Goal: Task Accomplishment & Management: Complete application form

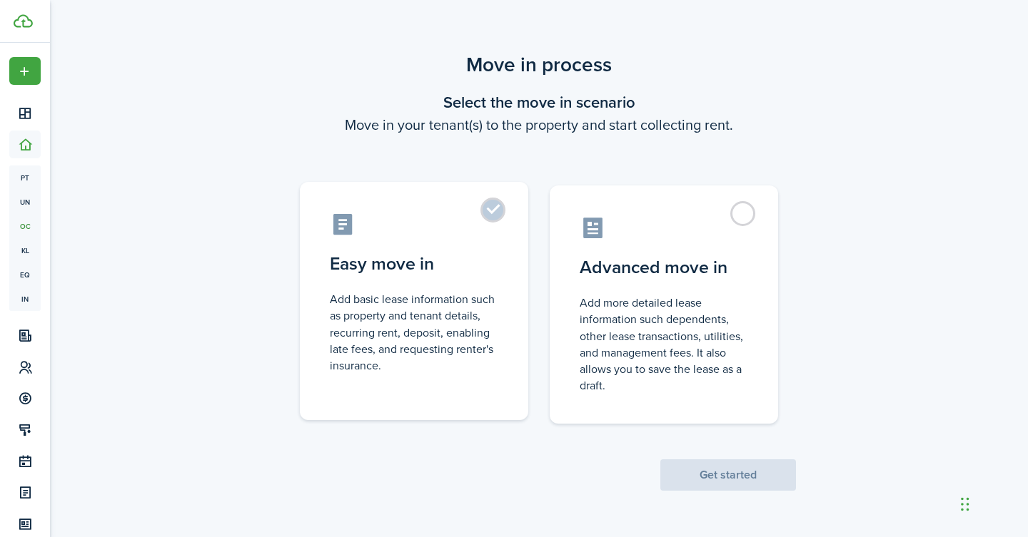
click at [490, 211] on label "Easy move in Add basic lease information such as property and tenant details, r…" at bounding box center [414, 301] width 228 height 238
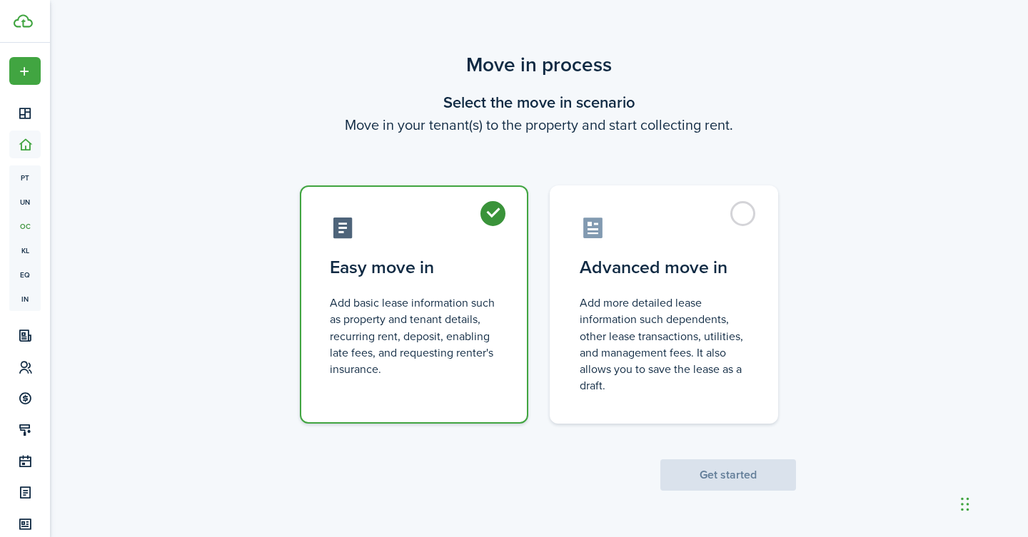
radio input "true"
click at [736, 475] on button "Get started" at bounding box center [728, 475] width 136 height 31
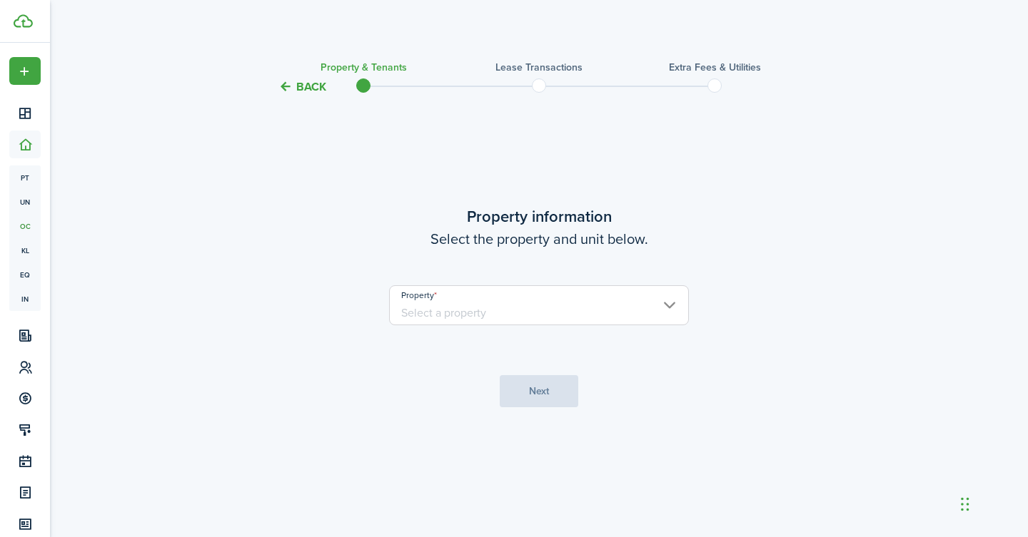
click at [671, 305] on input "Property" at bounding box center [539, 305] width 300 height 40
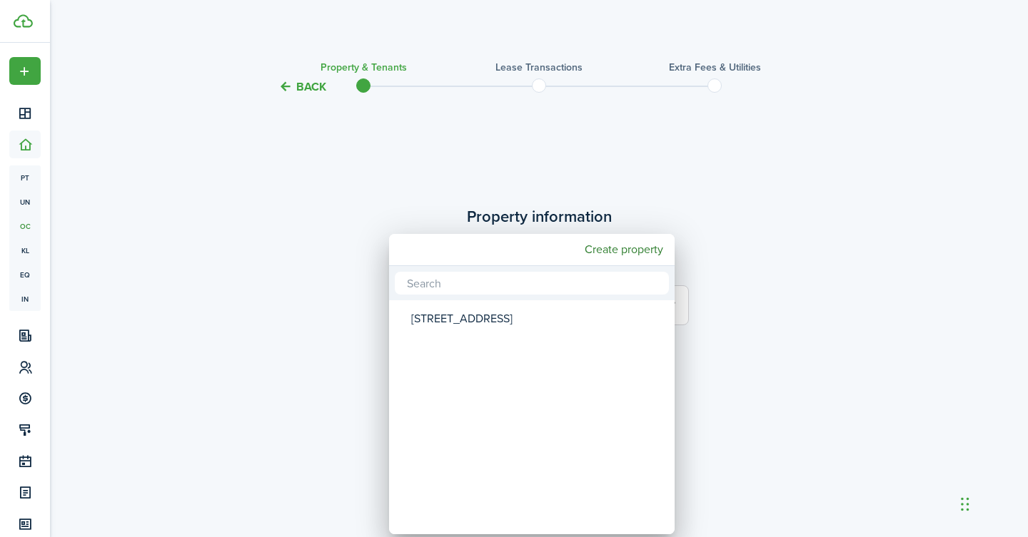
click at [671, 305] on mbsc-wheel-item "[STREET_ADDRESS]" at bounding box center [531, 319] width 281 height 33
type input "[STREET_ADDRESS]"
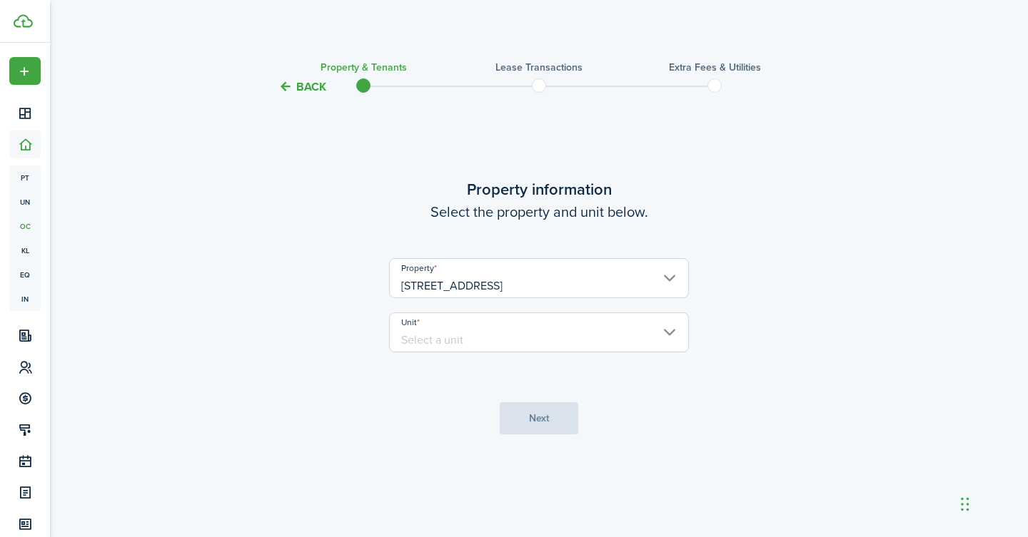
click at [522, 335] on input "Unit" at bounding box center [539, 333] width 300 height 40
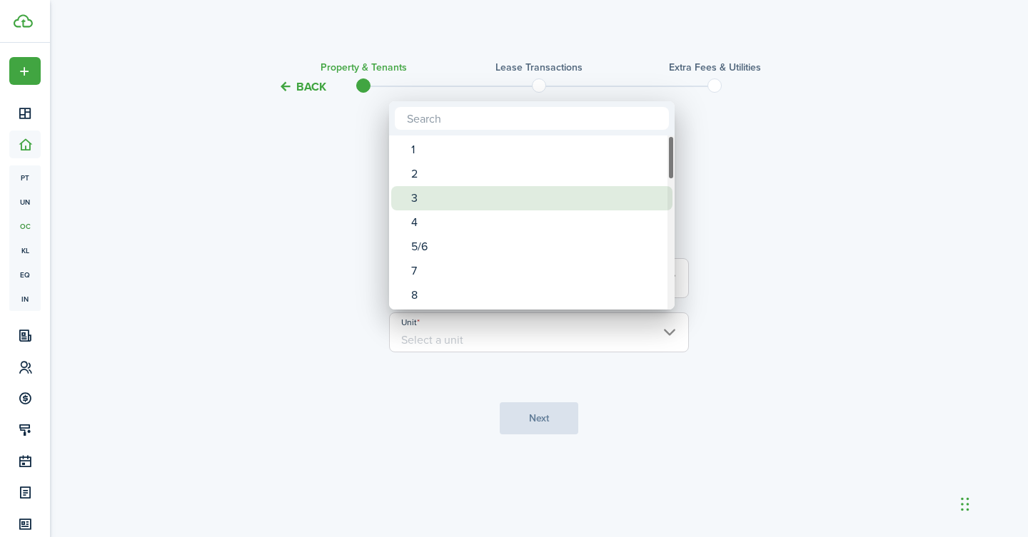
click at [417, 201] on div "3" at bounding box center [537, 198] width 253 height 24
type input "3"
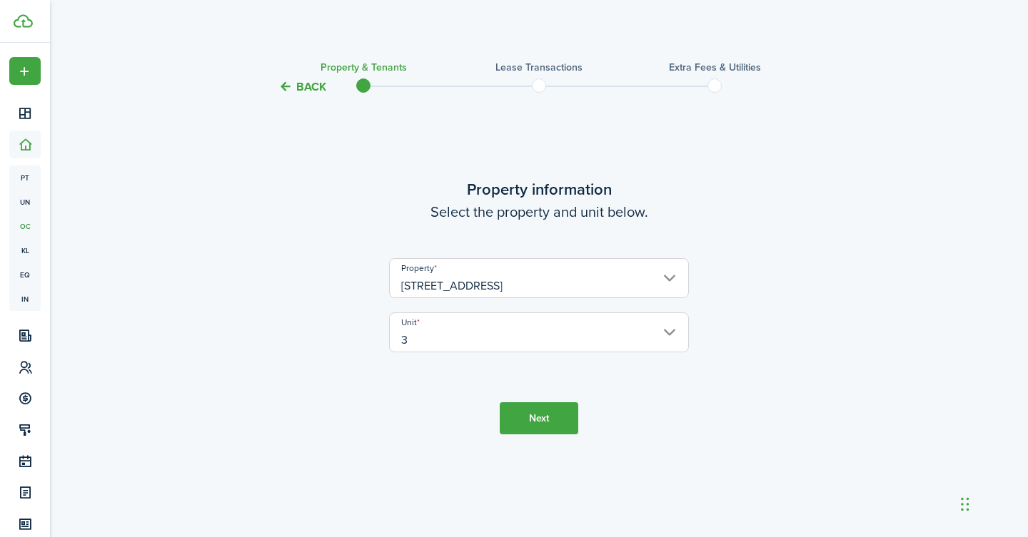
click at [544, 420] on button "Next" at bounding box center [539, 419] width 79 height 32
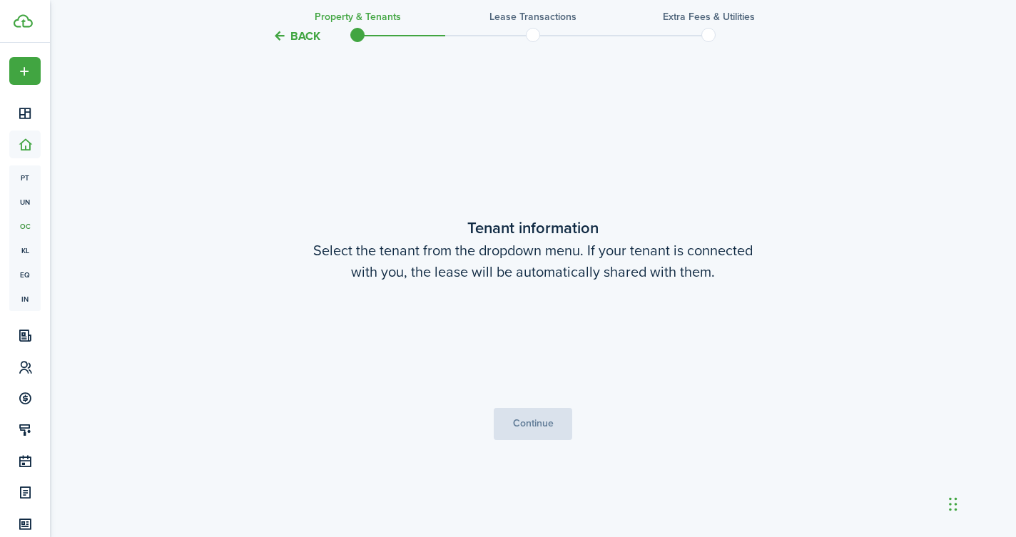
scroll to position [442, 0]
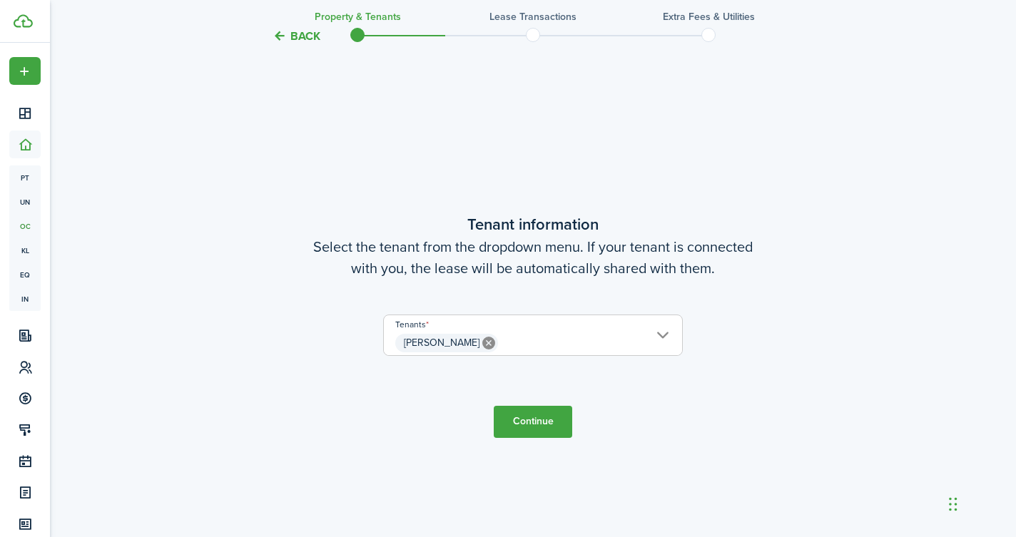
click at [544, 420] on button "Continue" at bounding box center [533, 422] width 79 height 32
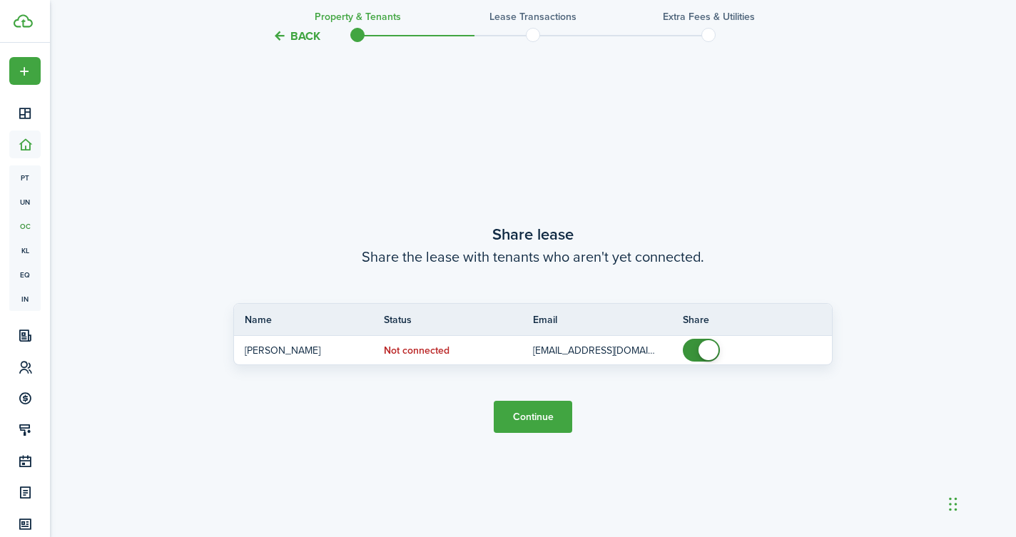
scroll to position [979, 0]
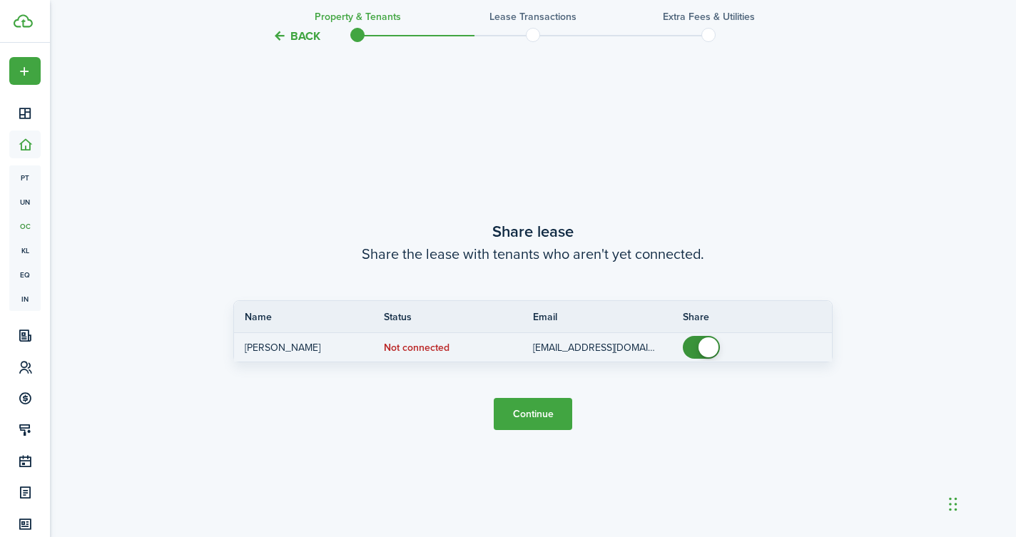
checkbox input "false"
click at [694, 346] on span at bounding box center [701, 347] width 14 height 23
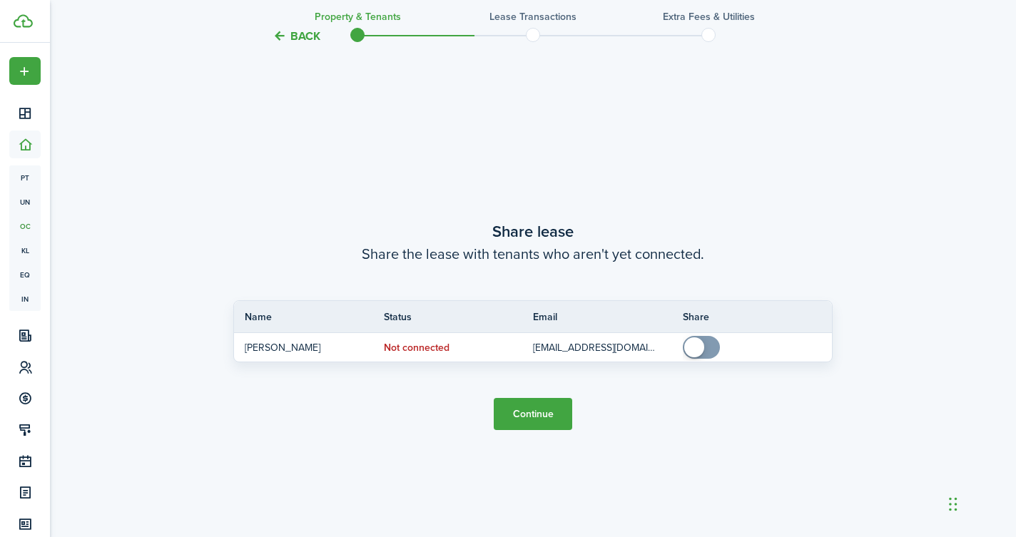
click at [535, 416] on button "Continue" at bounding box center [533, 414] width 79 height 32
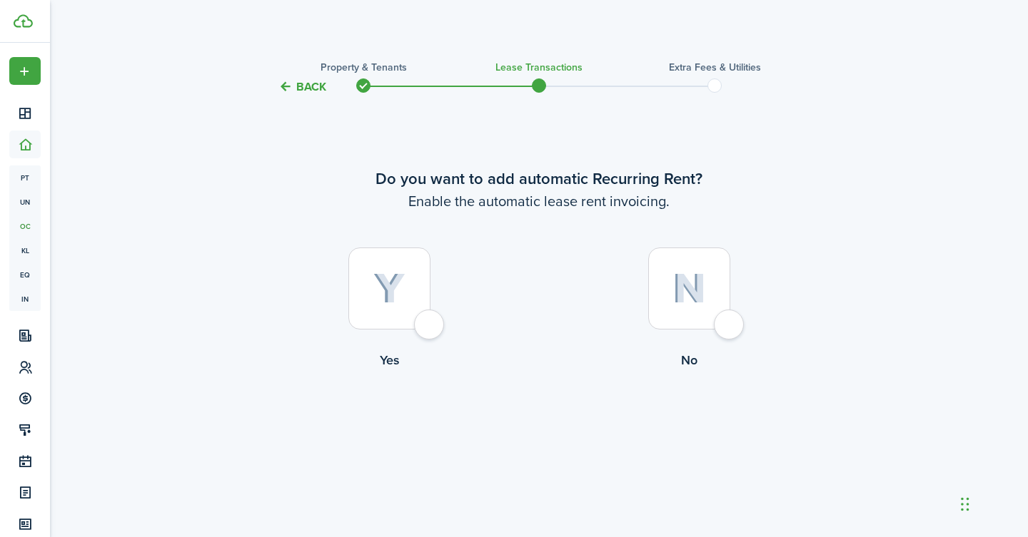
click at [427, 328] on div at bounding box center [389, 289] width 82 height 82
radio input "true"
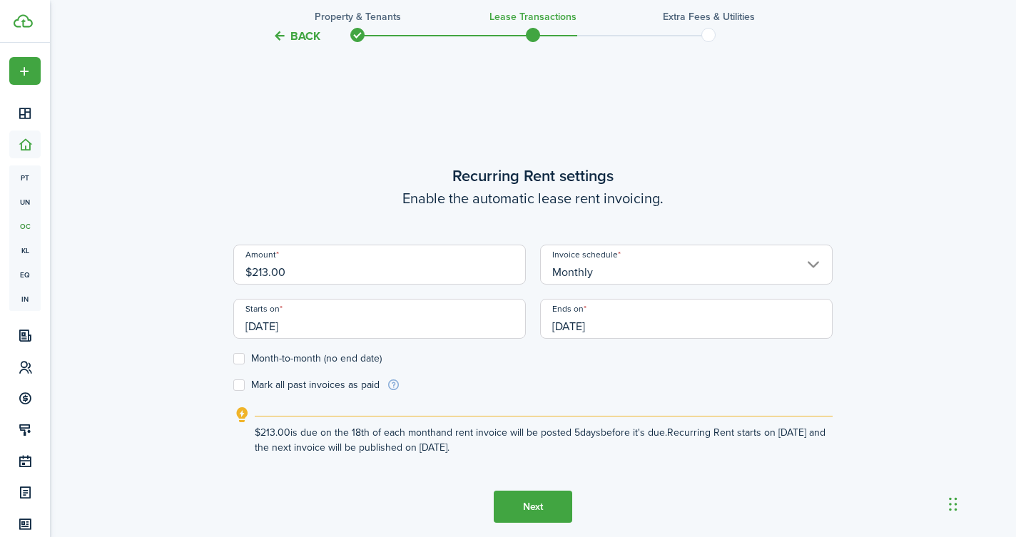
scroll to position [442, 0]
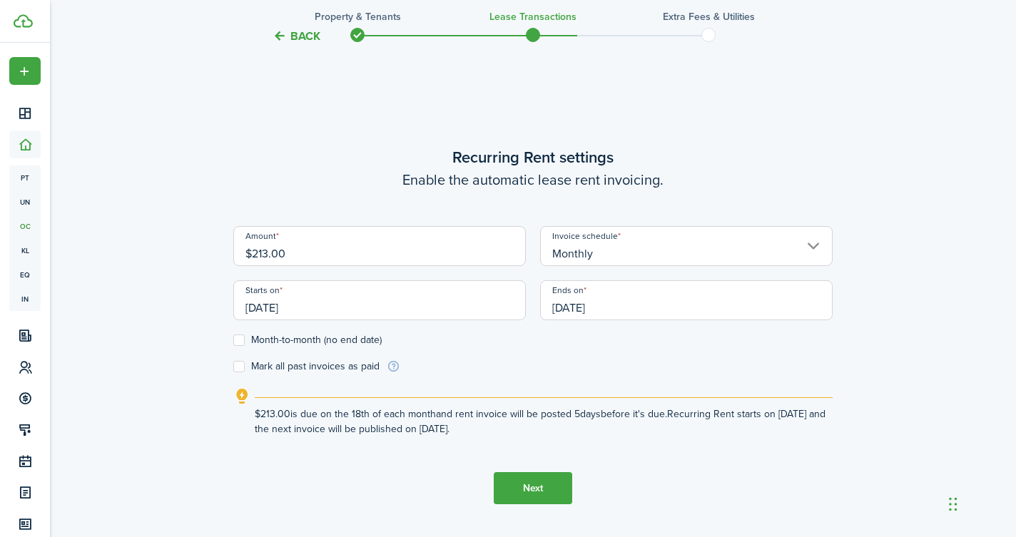
click at [415, 253] on input "$213.00" at bounding box center [379, 246] width 293 height 40
click at [350, 313] on input "[DATE]" at bounding box center [379, 300] width 293 height 40
type input "$275.00"
click at [305, 306] on input "[DATE]" at bounding box center [379, 300] width 293 height 40
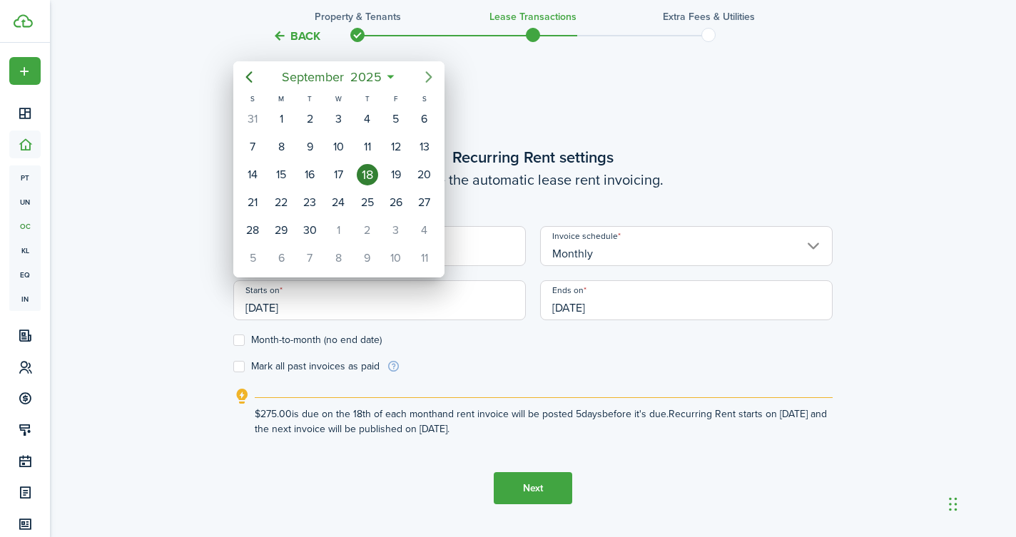
click at [430, 76] on icon "Next page" at bounding box center [428, 76] width 6 height 11
click at [247, 75] on icon "Previous page" at bounding box center [249, 77] width 17 height 17
click at [341, 116] on div "1" at bounding box center [338, 118] width 21 height 21
type input "[DATE]"
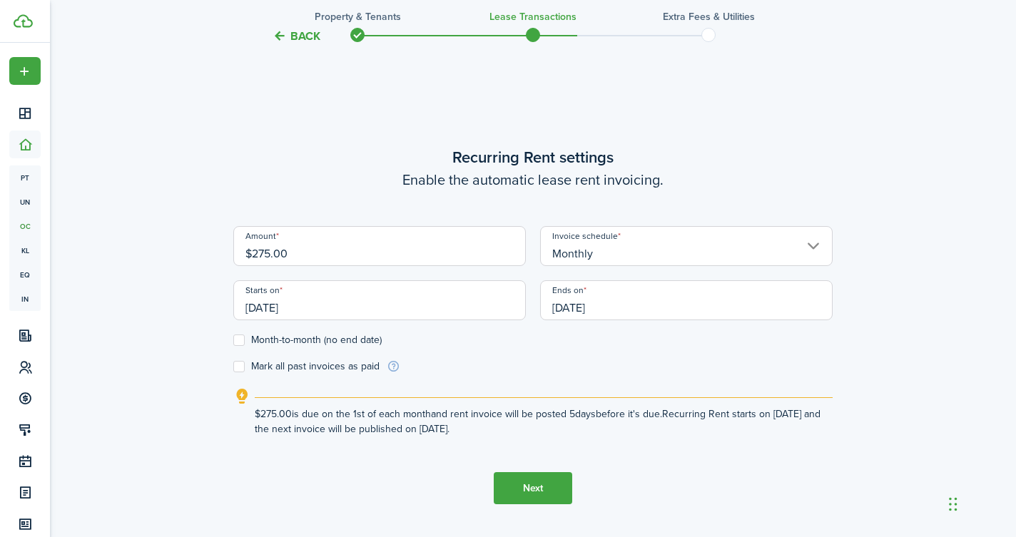
click at [616, 305] on input "[DATE]" at bounding box center [686, 300] width 293 height 40
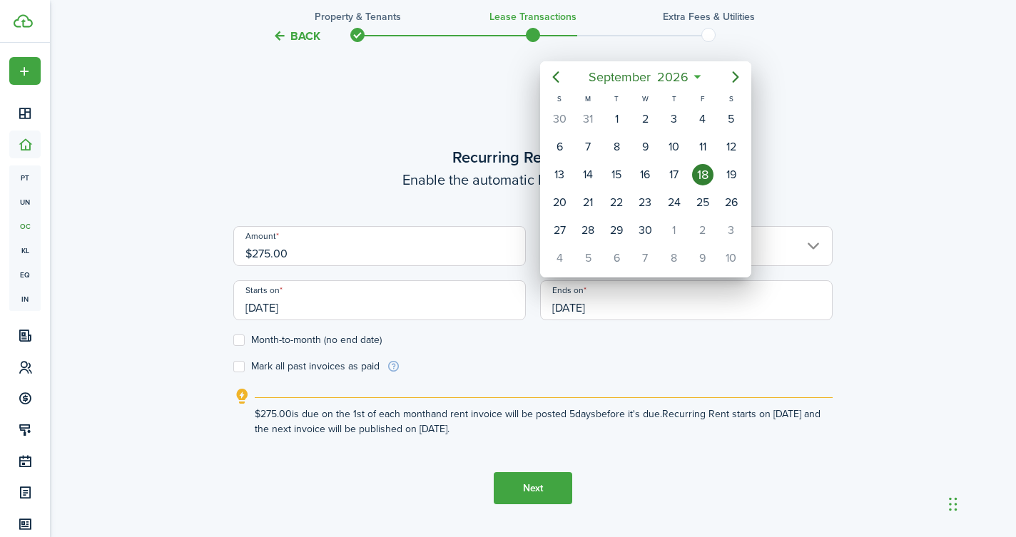
click at [239, 339] on div at bounding box center [508, 269] width 1245 height 766
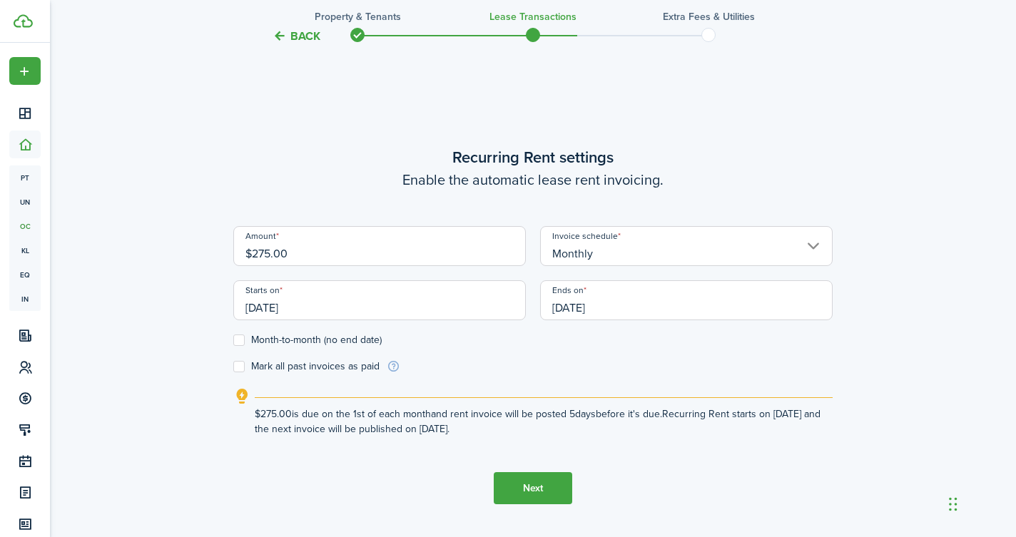
click at [239, 340] on label "Month-to-month (no end date)" at bounding box center [307, 340] width 148 height 11
click at [233, 340] on input "Month-to-month (no end date)" at bounding box center [233, 340] width 1 height 1
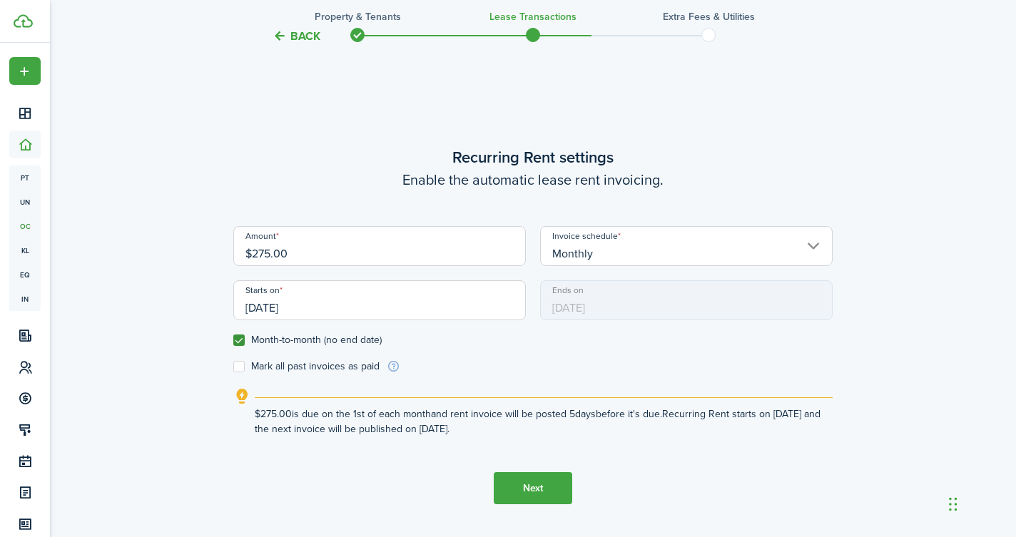
click at [239, 340] on label "Month-to-month (no end date)" at bounding box center [307, 340] width 148 height 11
click at [233, 340] on input "Month-to-month (no end date)" at bounding box center [233, 340] width 1 height 1
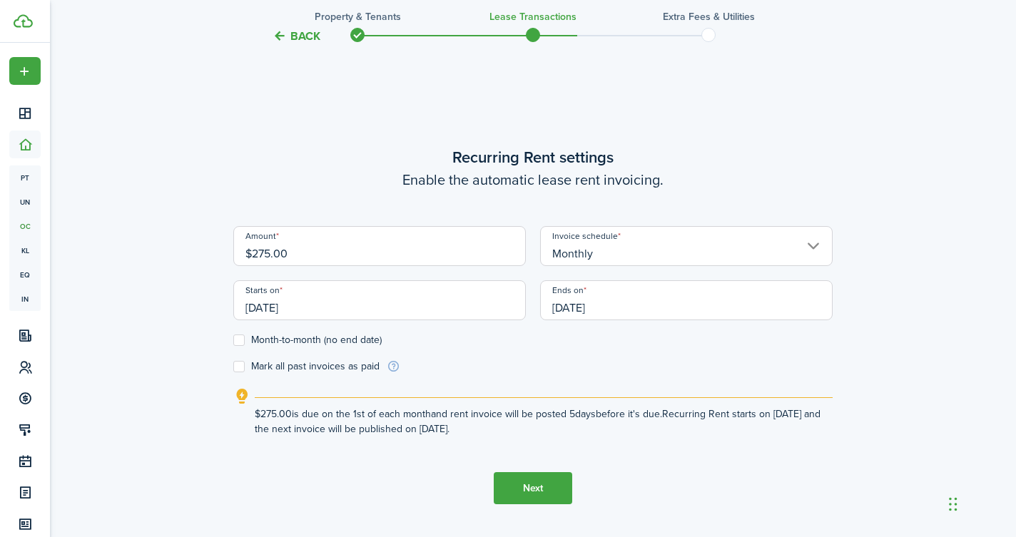
click at [239, 340] on label "Month-to-month (no end date)" at bounding box center [307, 340] width 148 height 11
click at [233, 340] on input "Month-to-month (no end date)" at bounding box center [233, 340] width 1 height 1
checkbox input "true"
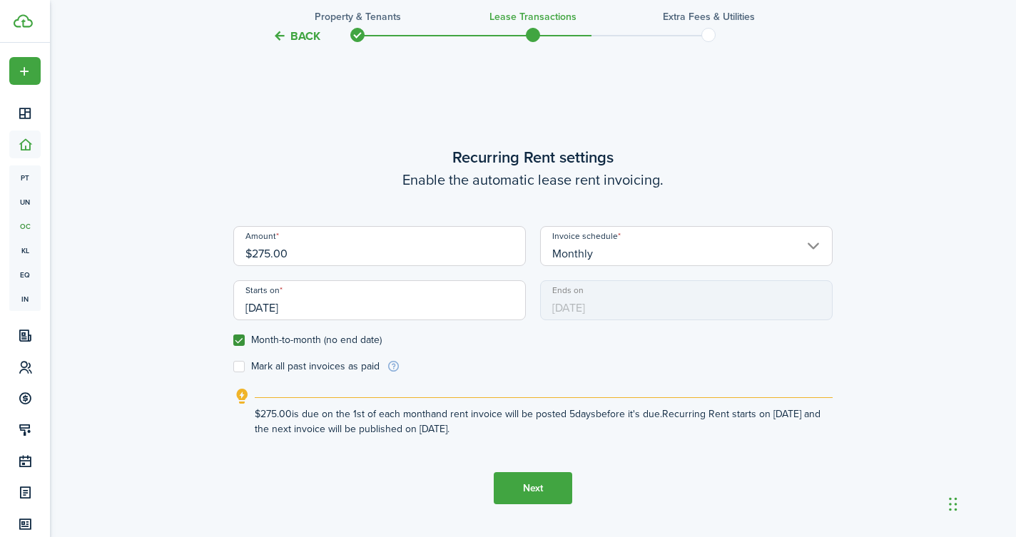
click at [529, 490] on button "Next" at bounding box center [533, 488] width 79 height 32
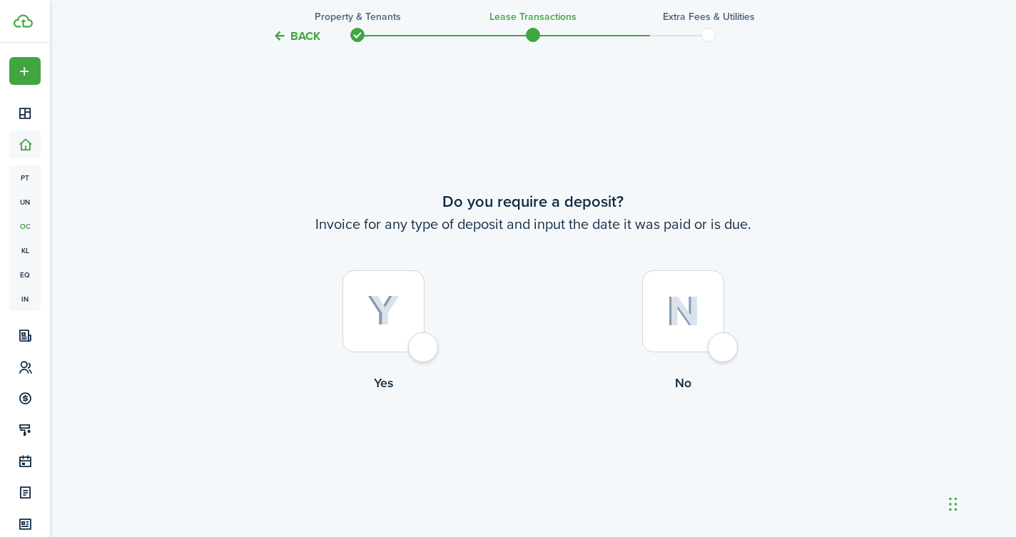
scroll to position [979, 0]
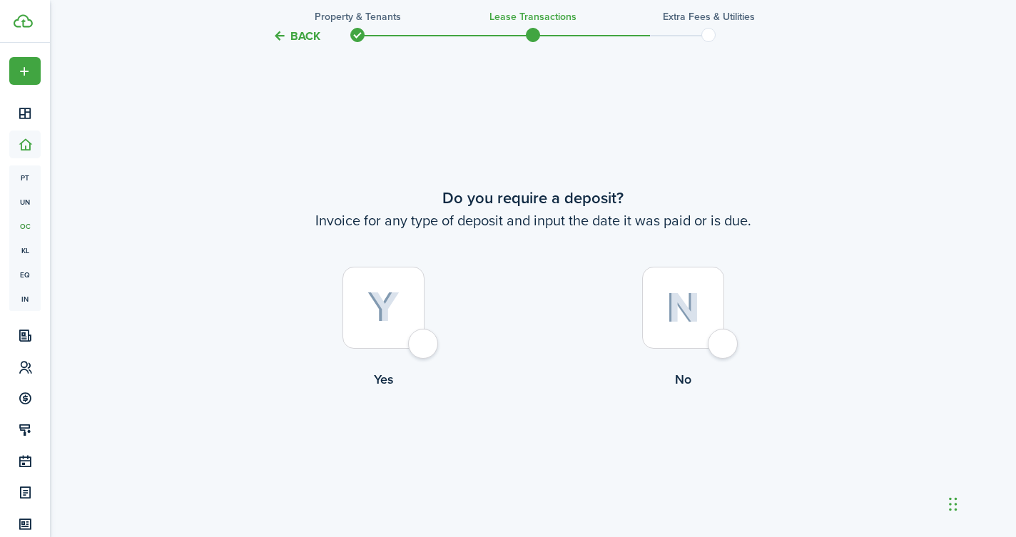
click at [422, 343] on div at bounding box center [384, 308] width 82 height 82
radio input "true"
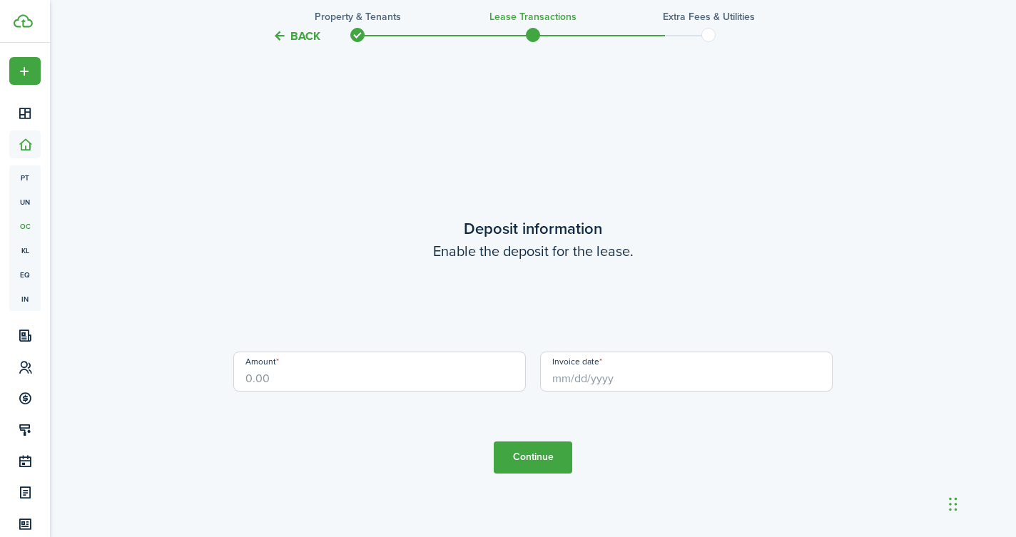
scroll to position [1517, 0]
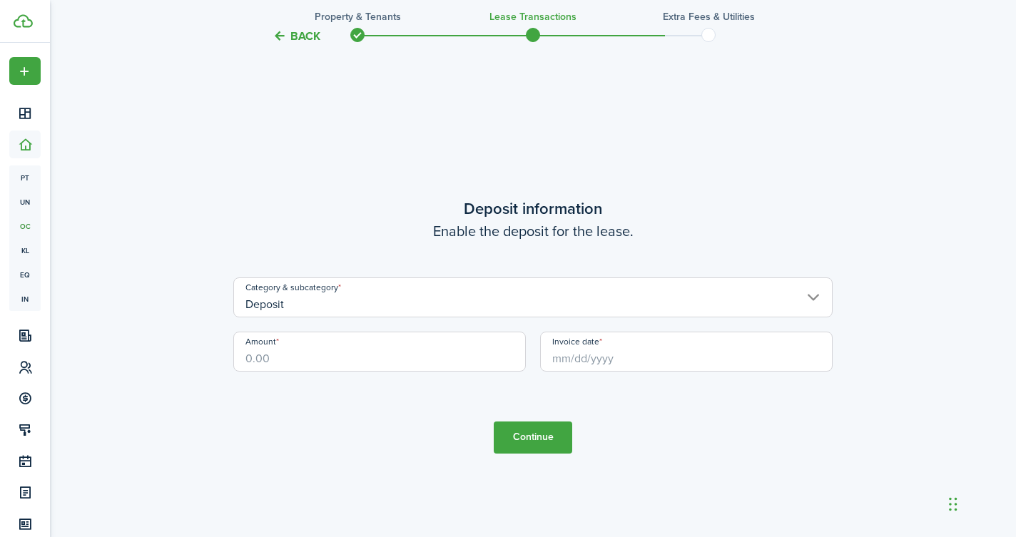
click at [414, 353] on input "Amount" at bounding box center [379, 352] width 293 height 40
click at [555, 363] on input "Invoice date" at bounding box center [686, 352] width 293 height 40
type input "$275.00"
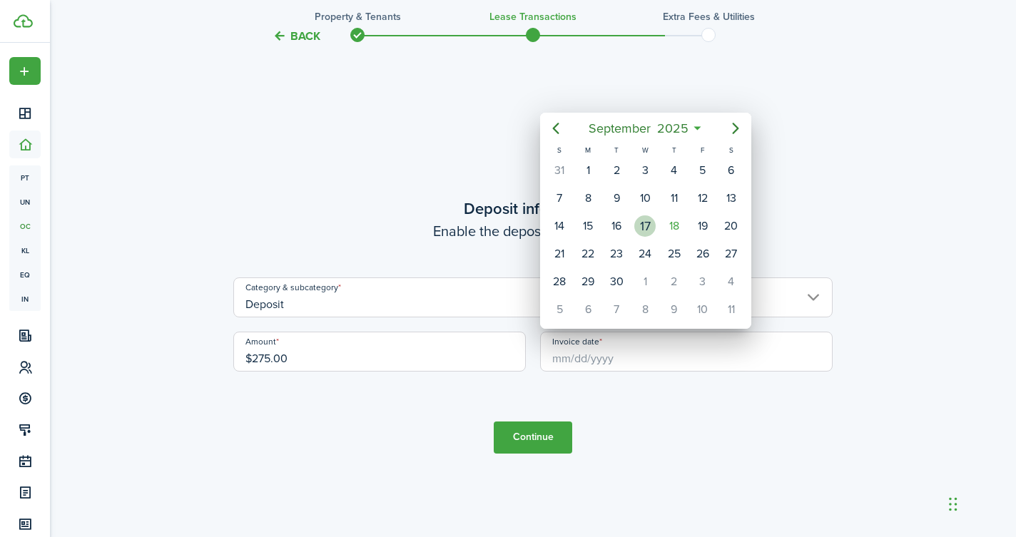
click at [648, 229] on div "17" at bounding box center [644, 226] width 21 height 21
type input "[DATE]"
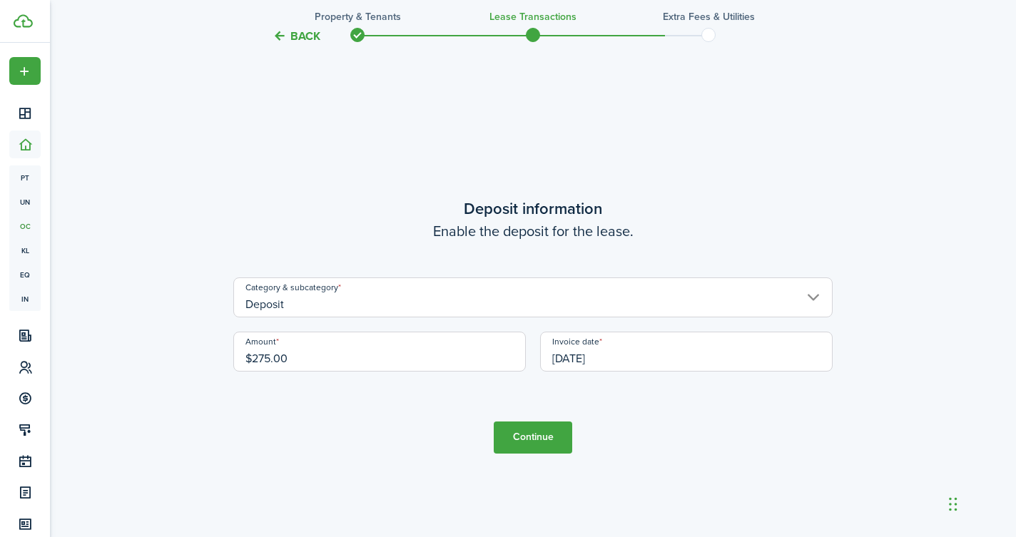
click at [537, 436] on button "Continue" at bounding box center [533, 438] width 79 height 32
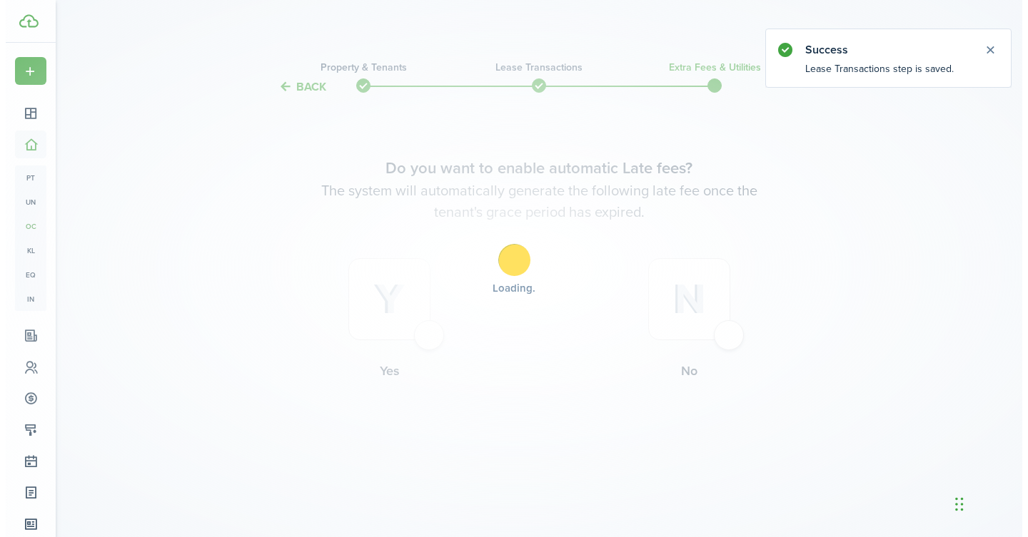
scroll to position [0, 0]
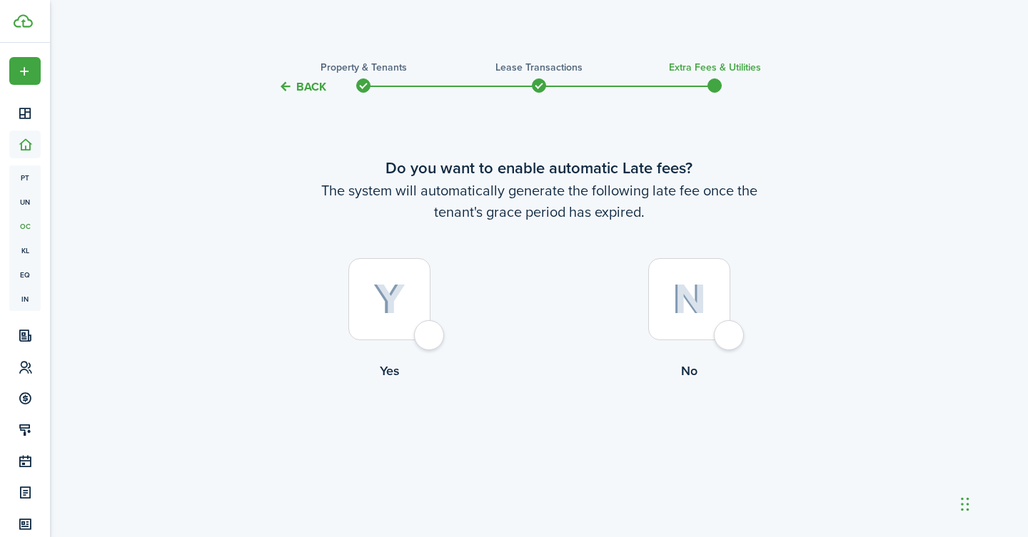
click at [429, 338] on div at bounding box center [389, 299] width 82 height 82
radio input "true"
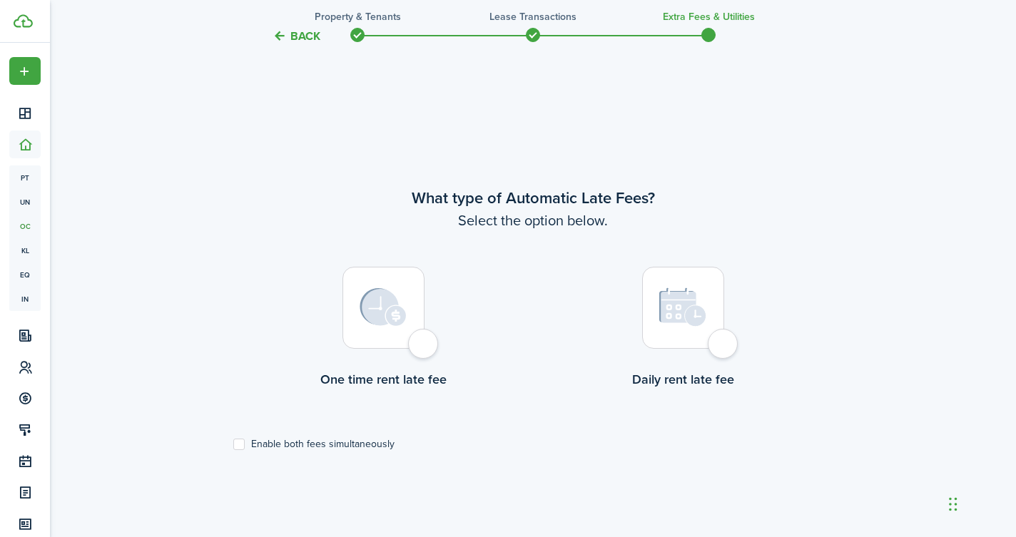
scroll to position [442, 0]
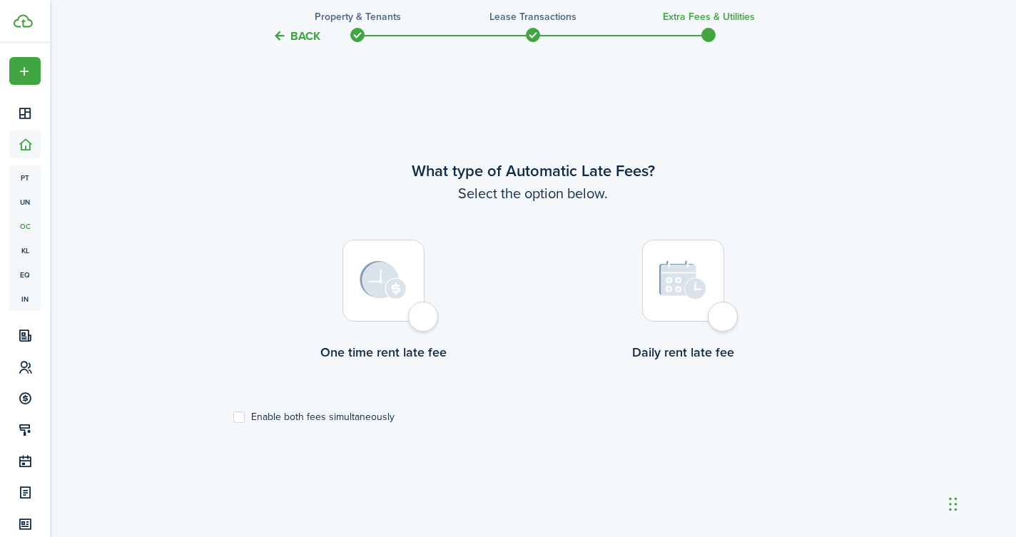
click at [425, 317] on div at bounding box center [384, 281] width 82 height 82
radio input "true"
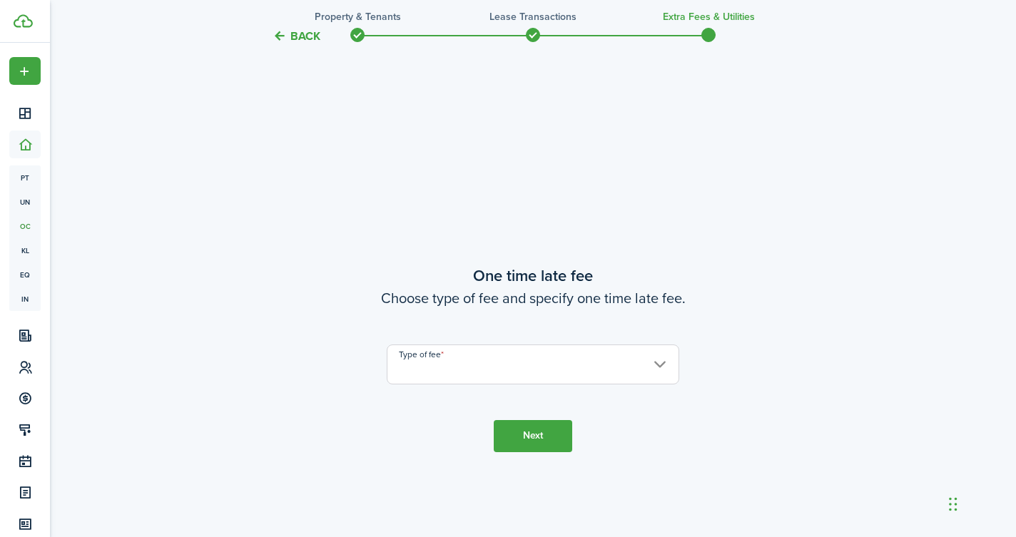
scroll to position [979, 0]
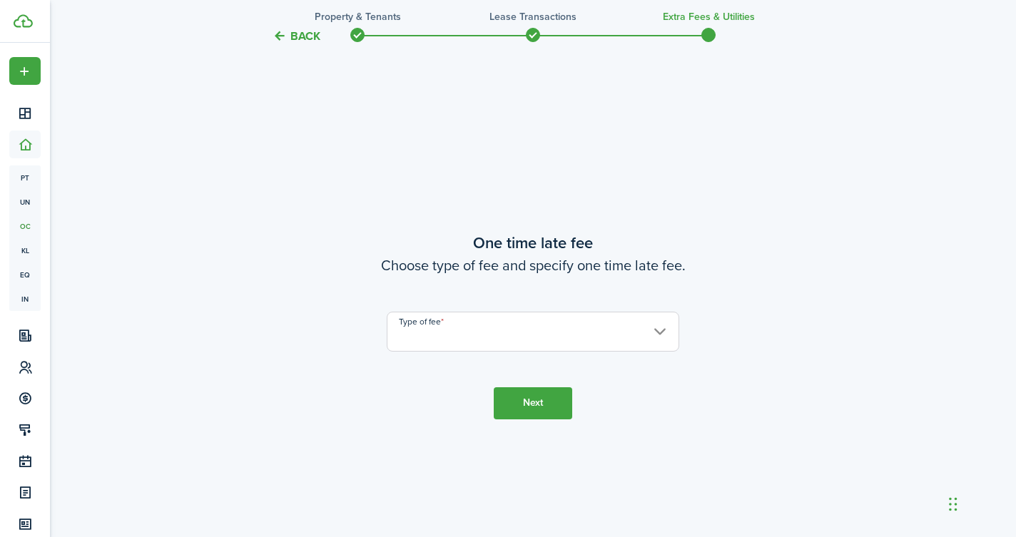
click at [662, 330] on input "Type of fee" at bounding box center [533, 332] width 293 height 40
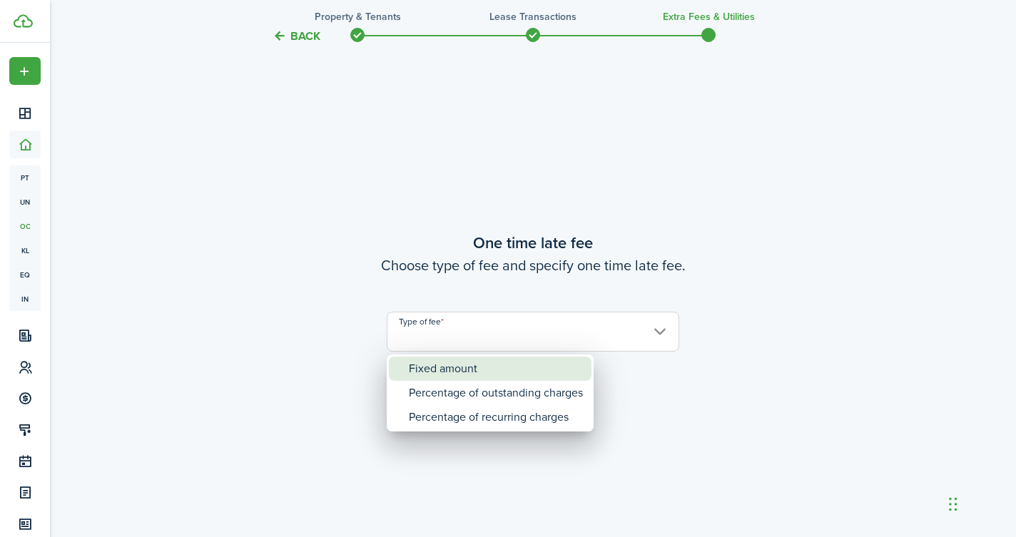
click at [510, 370] on div "Fixed amount" at bounding box center [496, 369] width 174 height 24
type input "Fixed amount"
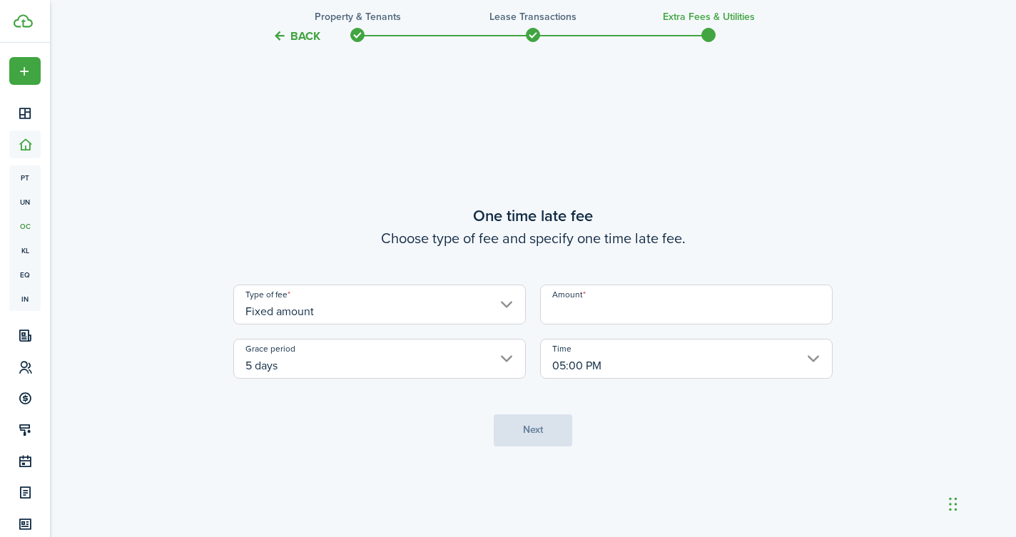
click at [603, 312] on input "Amount" at bounding box center [686, 305] width 293 height 40
type input "$15.00"
click at [634, 345] on input "05:00 PM" at bounding box center [686, 359] width 293 height 40
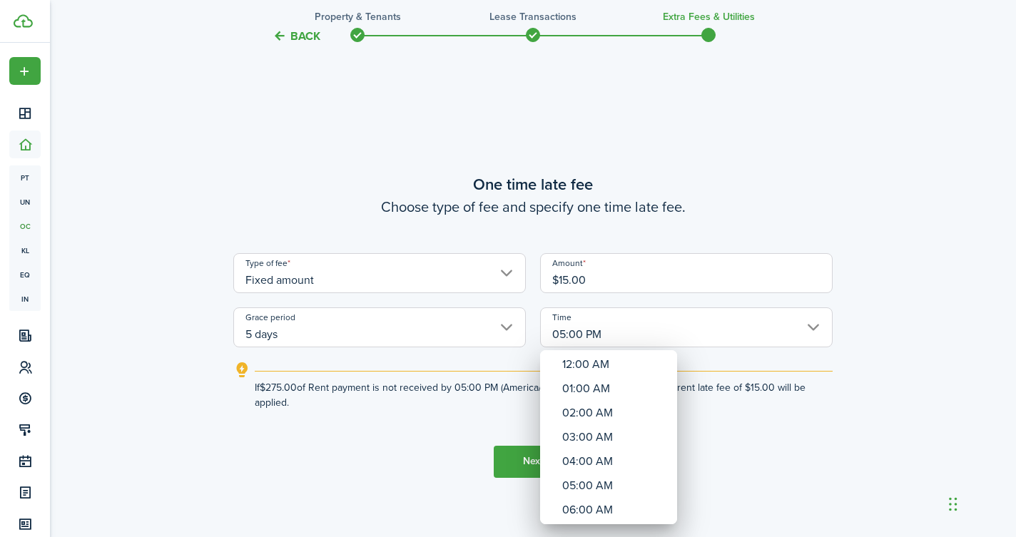
click at [529, 461] on div at bounding box center [508, 269] width 1245 height 766
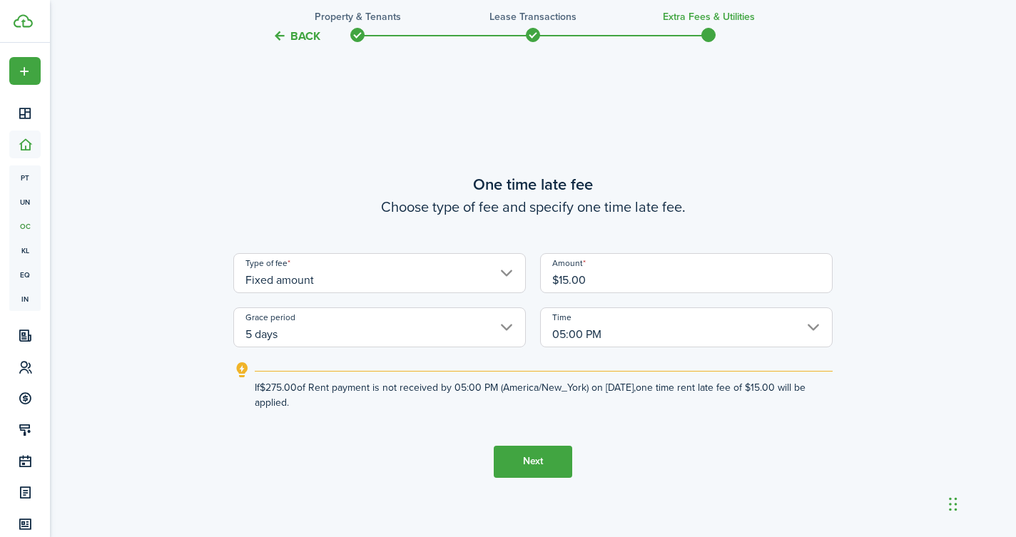
click at [529, 461] on button "Next" at bounding box center [533, 462] width 79 height 32
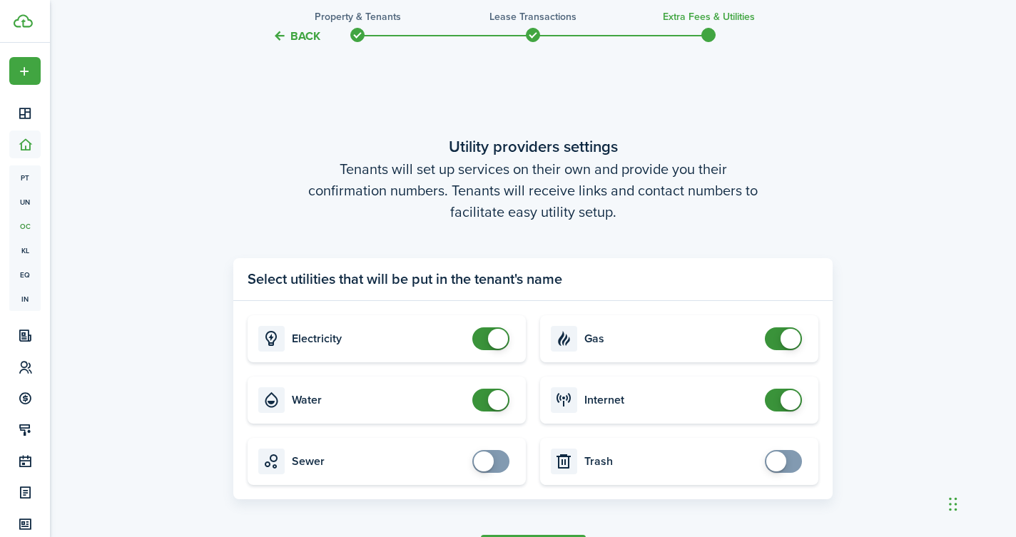
scroll to position [1517, 0]
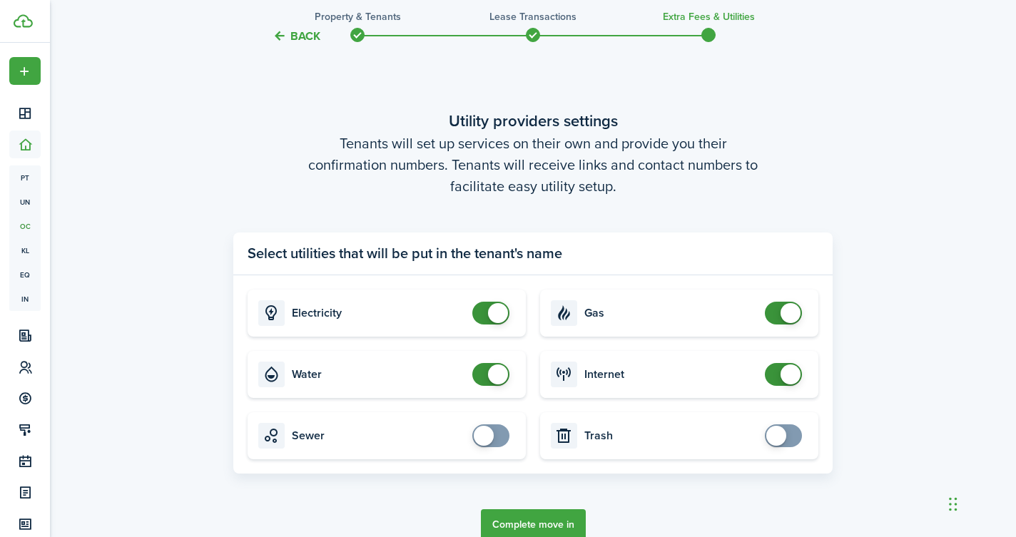
checkbox input "false"
click at [484, 315] on span at bounding box center [491, 313] width 14 height 23
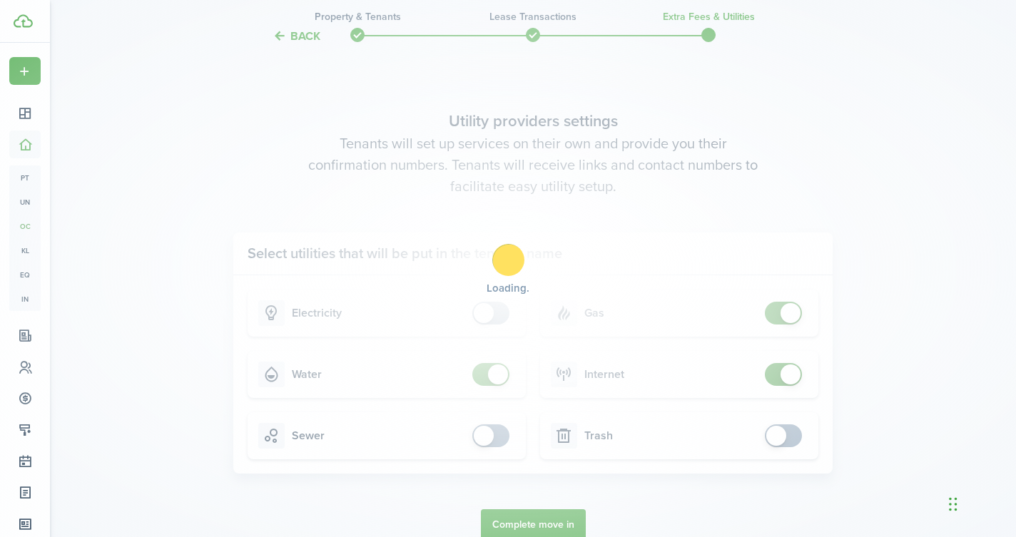
click at [476, 374] on div "Loading" at bounding box center [508, 268] width 1016 height 537
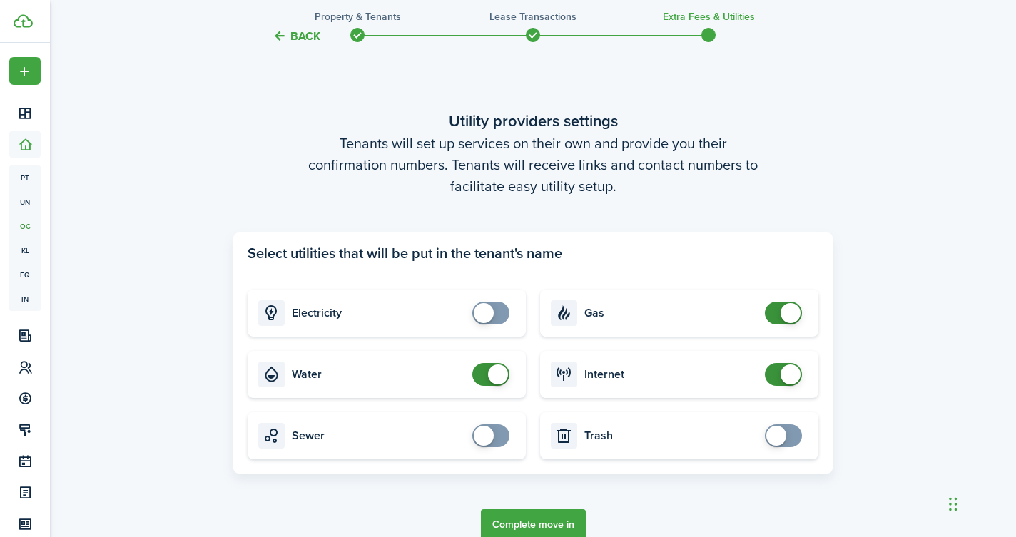
click at [777, 377] on span at bounding box center [784, 374] width 14 height 23
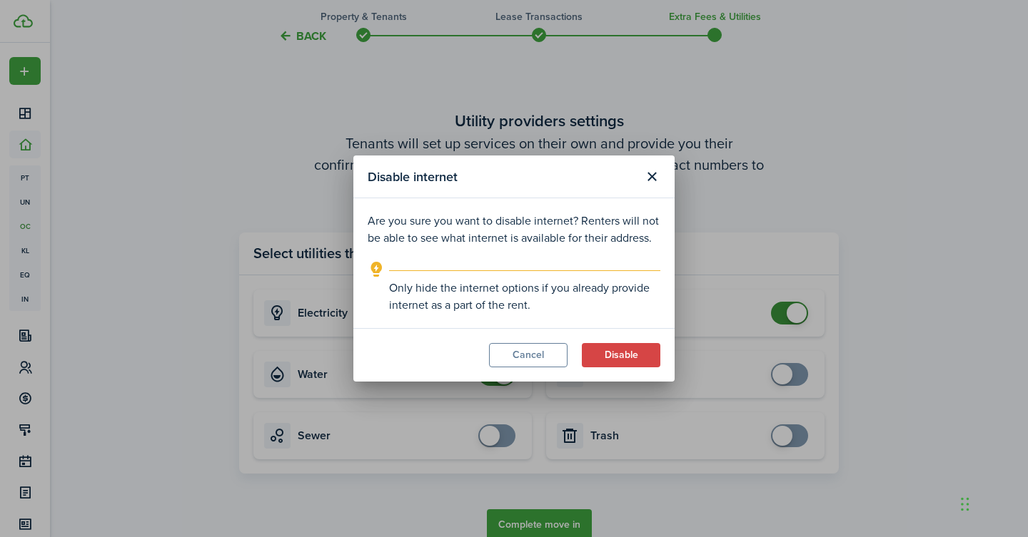
click at [778, 308] on div "Disable internet Are you sure you want to disable internet? Renters will not be…" at bounding box center [514, 268] width 1028 height 537
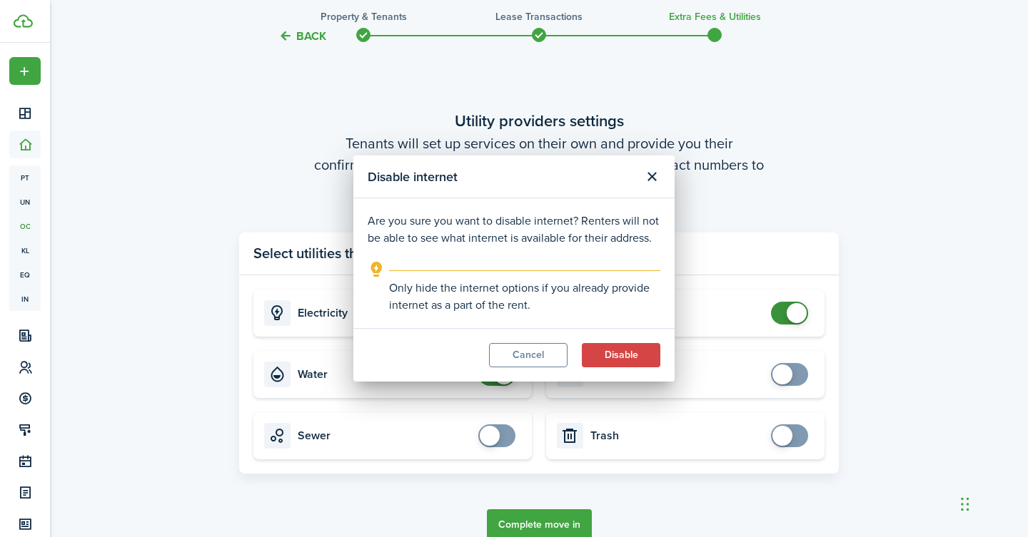
checkbox input "true"
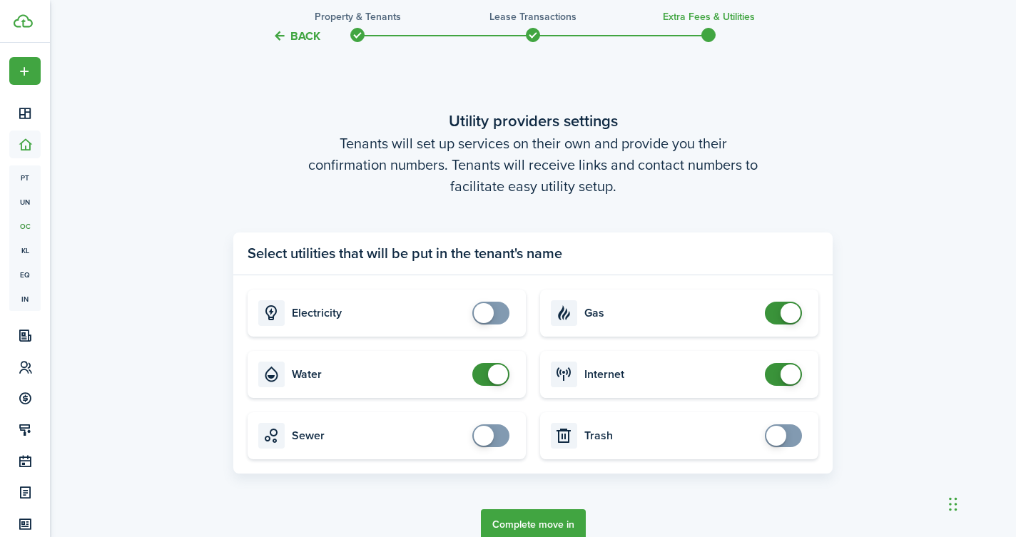
click at [777, 313] on span at bounding box center [784, 313] width 14 height 23
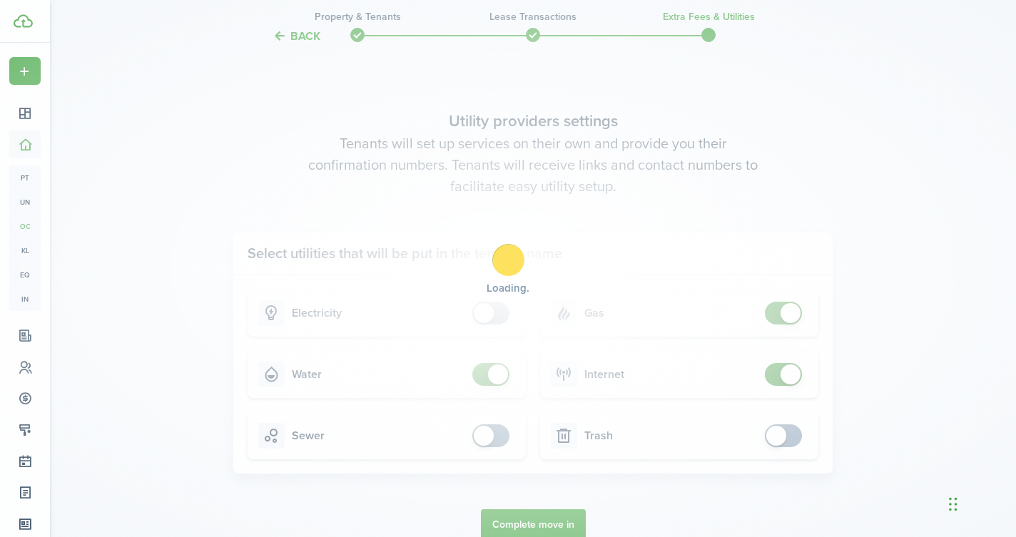
checkbox input "true"
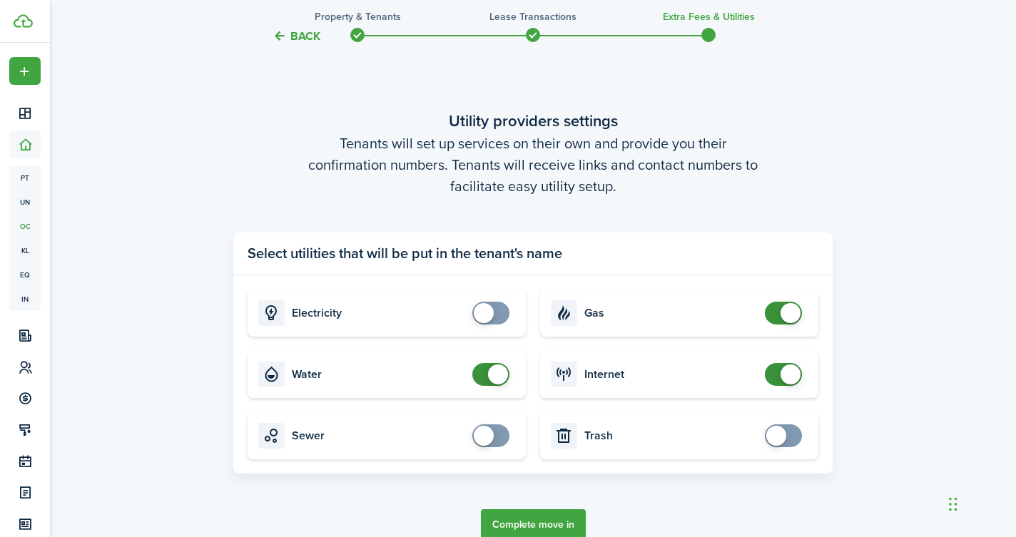
checkbox input "false"
click at [777, 374] on span at bounding box center [784, 374] width 14 height 23
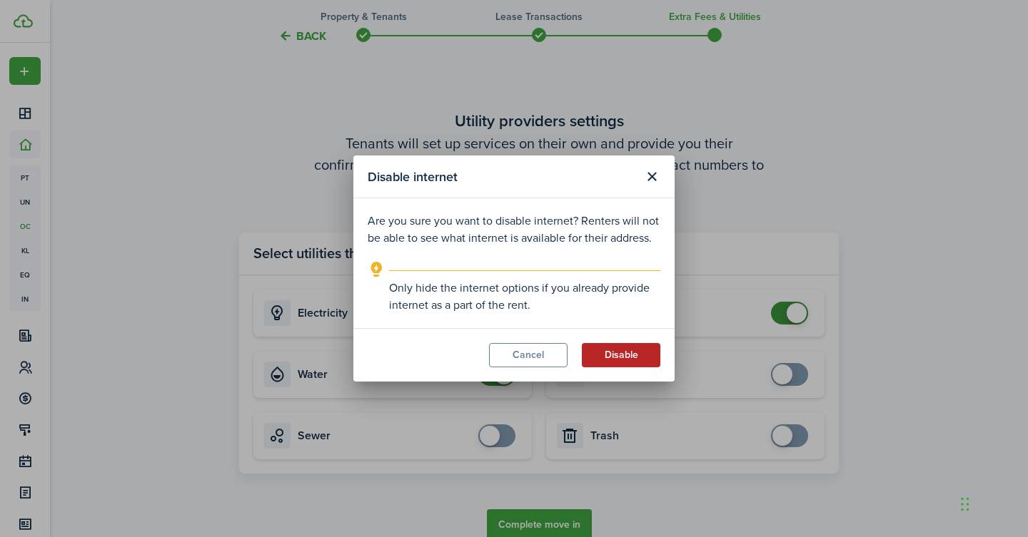
click at [619, 355] on button "Disable" at bounding box center [621, 355] width 79 height 24
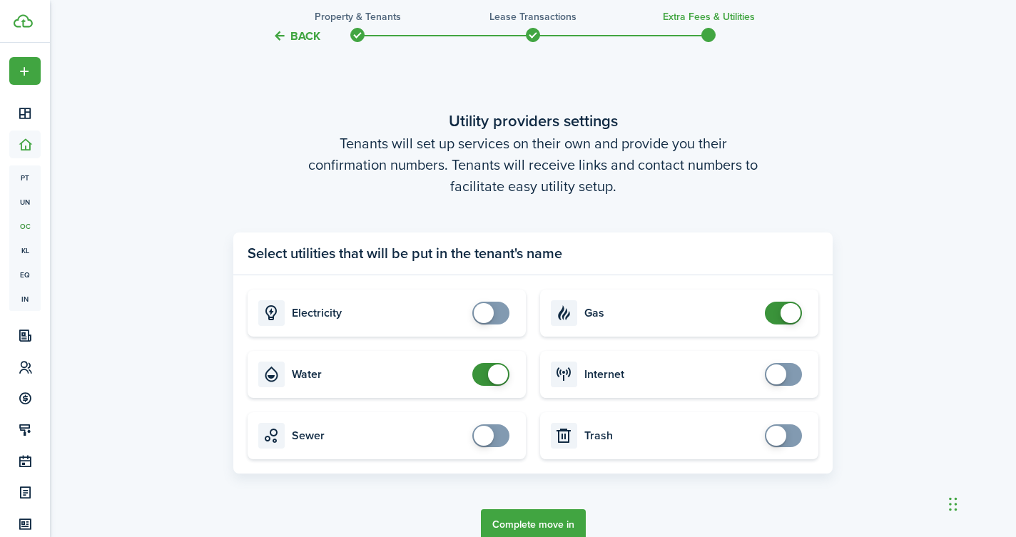
checkbox input "false"
click at [777, 313] on span at bounding box center [784, 313] width 14 height 23
checkbox input "false"
click at [484, 375] on span at bounding box center [491, 374] width 14 height 23
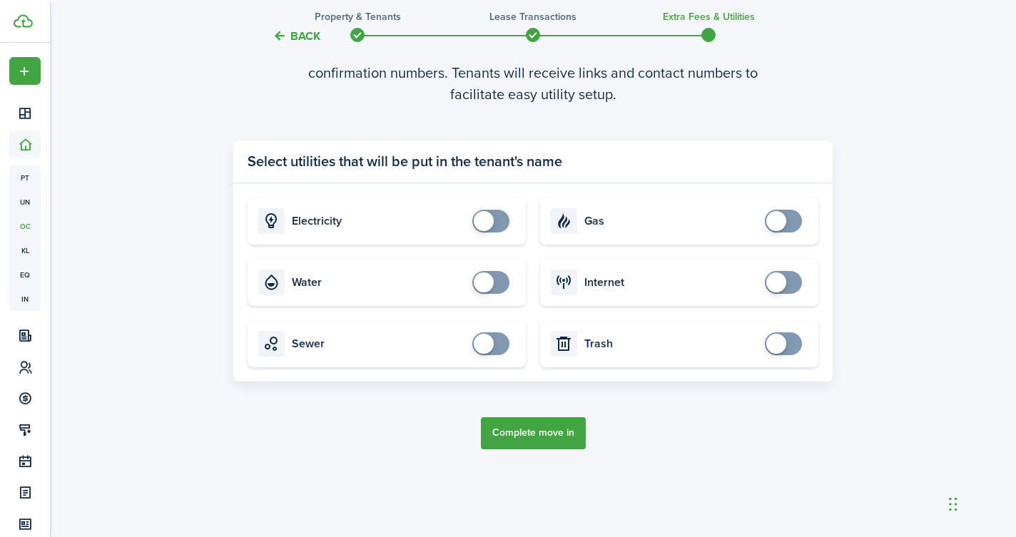
scroll to position [1612, 0]
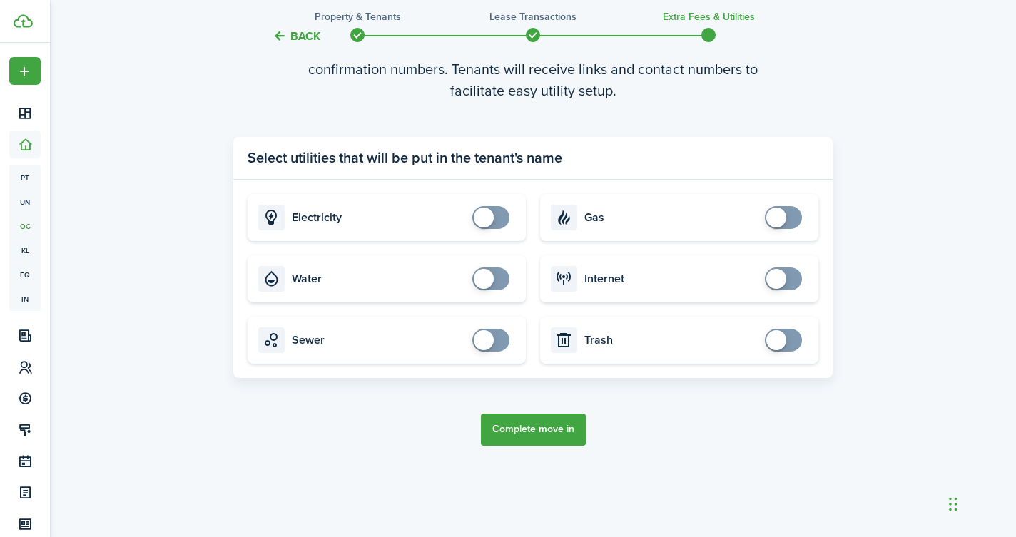
click at [539, 430] on button "Complete move in" at bounding box center [533, 430] width 105 height 32
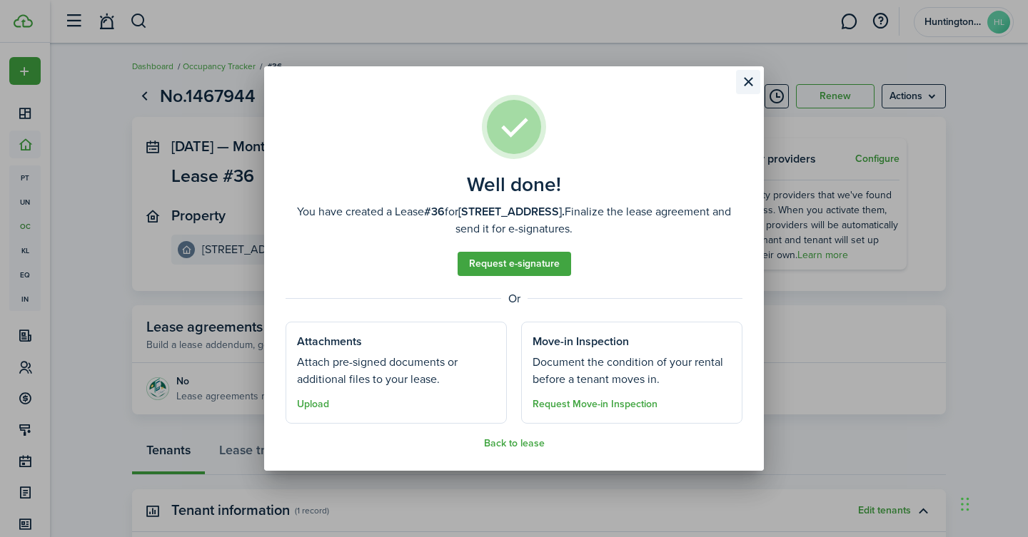
click at [750, 84] on button "Close modal" at bounding box center [748, 82] width 24 height 24
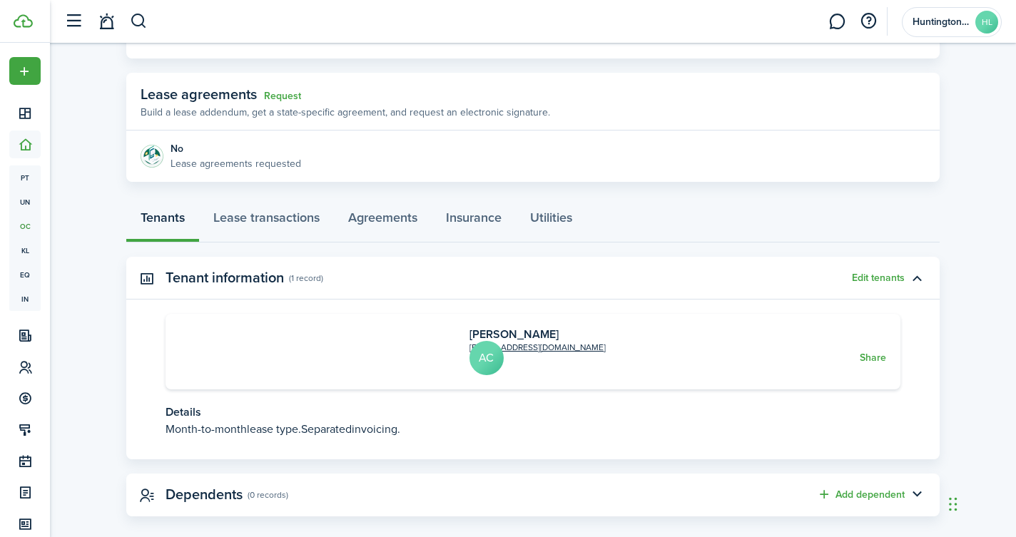
scroll to position [238, 0]
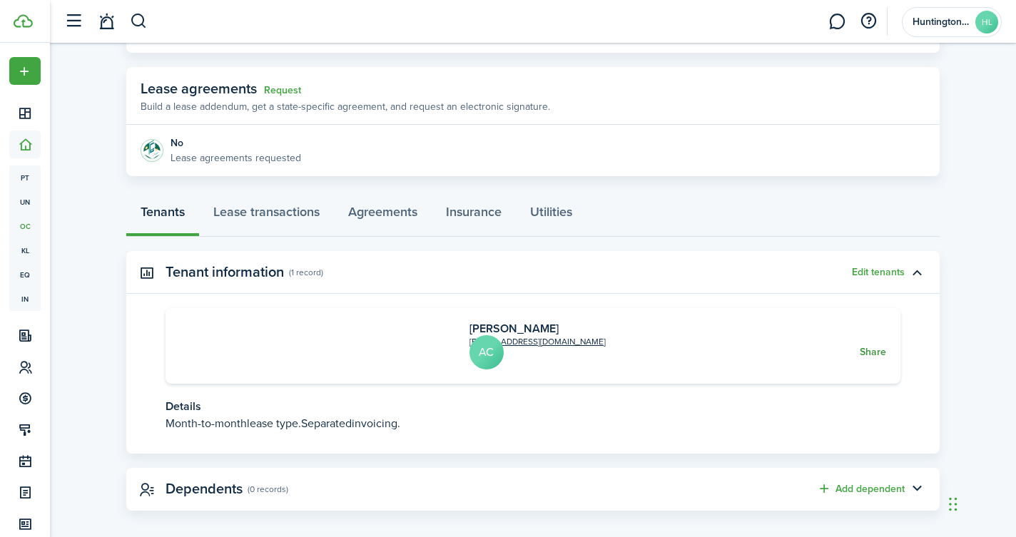
click at [860, 347] on button "Share" at bounding box center [873, 352] width 26 height 11
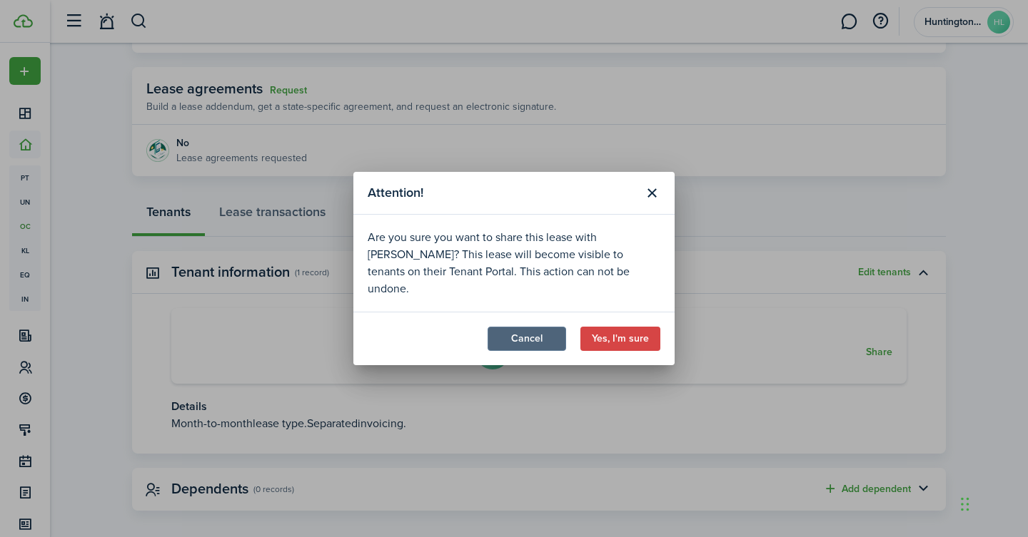
click at [530, 328] on button "Cancel" at bounding box center [526, 339] width 79 height 24
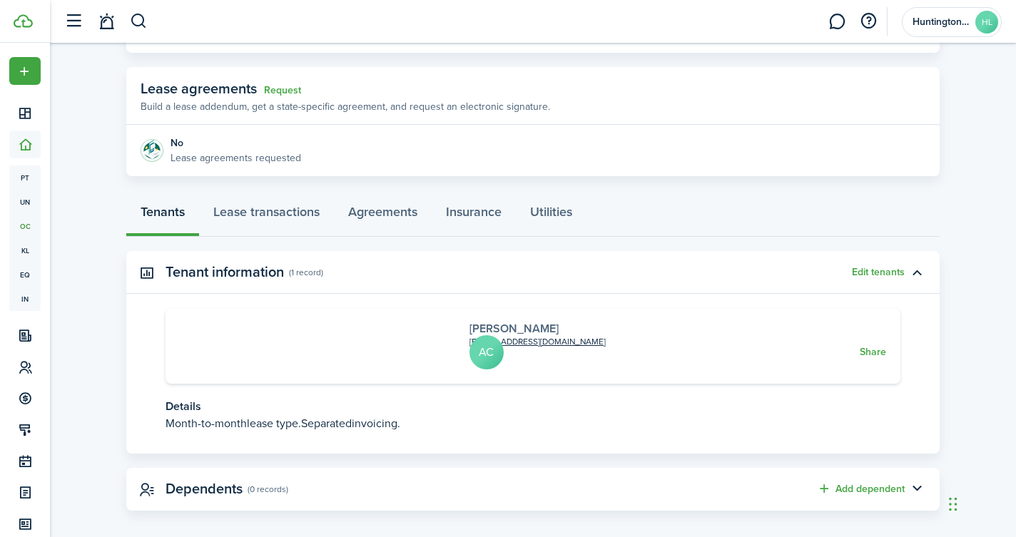
click at [470, 333] on link "[PERSON_NAME]" at bounding box center [514, 328] width 89 height 16
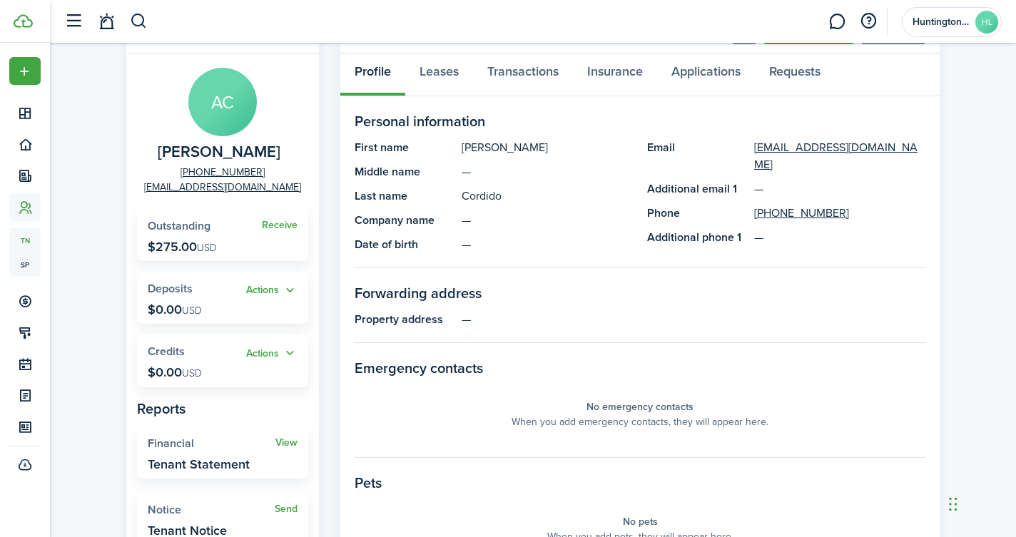
scroll to position [71, 0]
click at [278, 225] on link "Receive" at bounding box center [280, 226] width 36 height 11
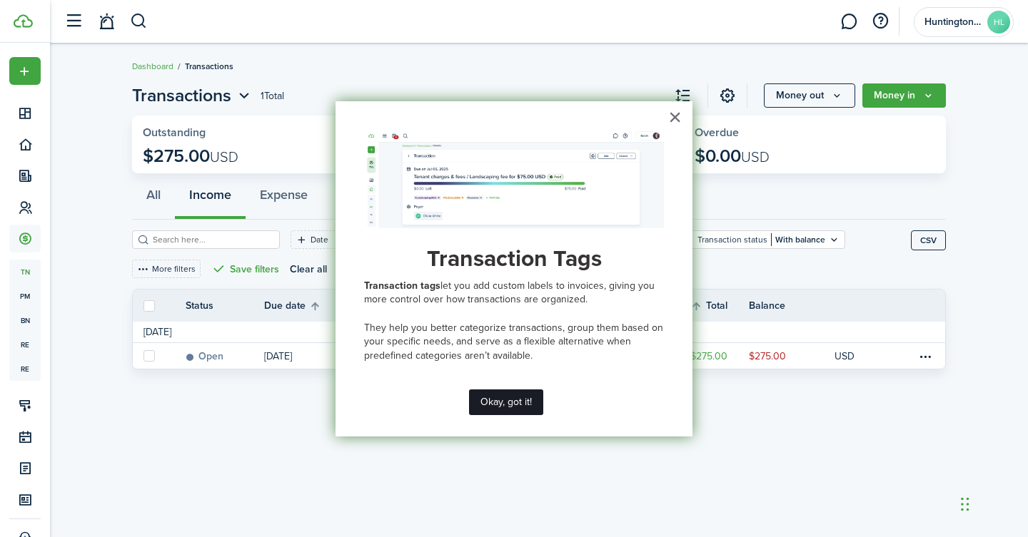
click at [505, 398] on button "Okay, got it!" at bounding box center [506, 403] width 74 height 26
click at [505, 398] on div "Transactions 1 Total Money out Money in Outstanding $275.00 USD Paid $0.00 USD …" at bounding box center [539, 291] width 978 height 430
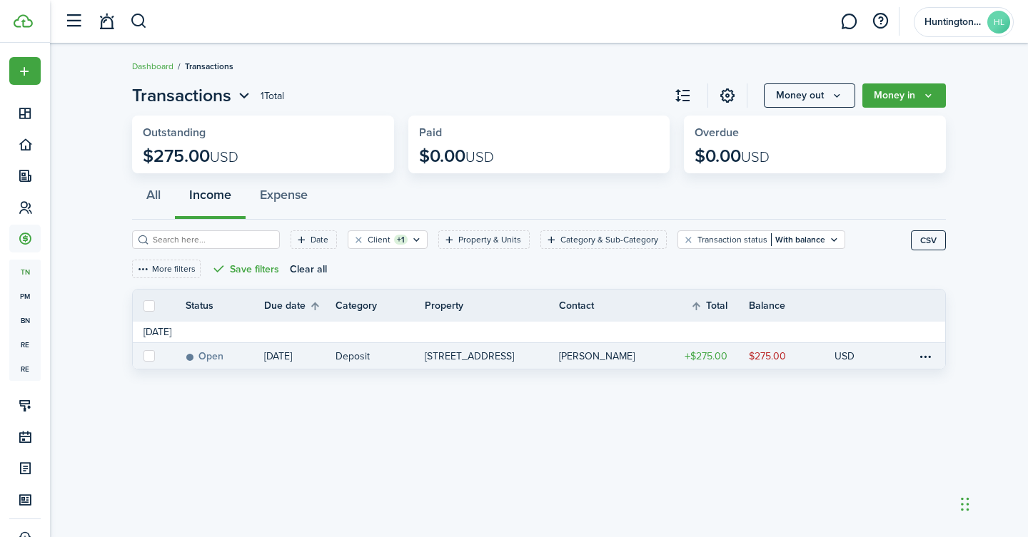
click at [146, 353] on label at bounding box center [148, 355] width 11 height 11
click at [143, 356] on input "checkbox" at bounding box center [143, 356] width 1 height 1
checkbox input "true"
click at [146, 353] on label at bounding box center [148, 355] width 11 height 11
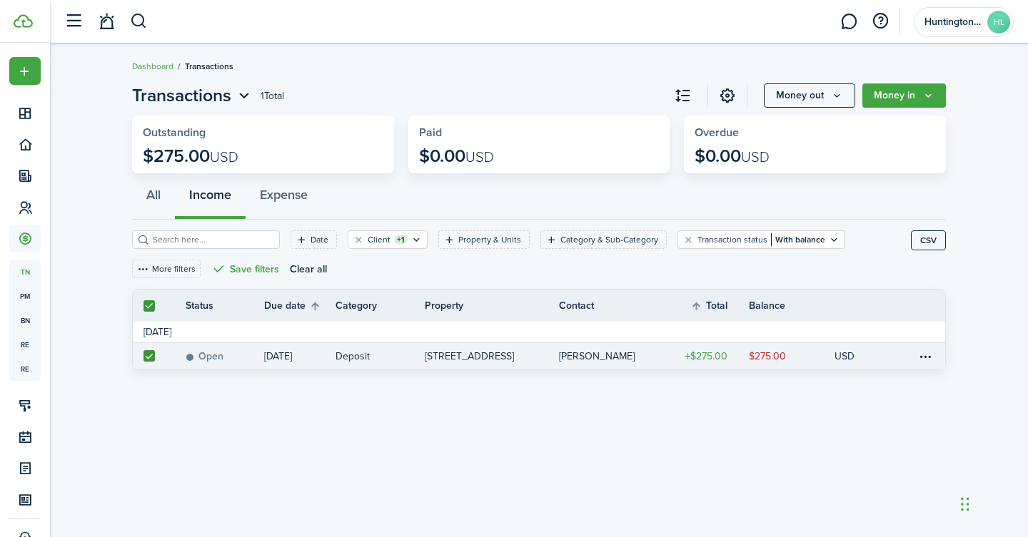
click at [143, 356] on input "checkbox" at bounding box center [143, 356] width 1 height 1
checkbox input "false"
click at [146, 353] on label at bounding box center [148, 355] width 11 height 11
click at [143, 356] on input "checkbox" at bounding box center [143, 356] width 1 height 1
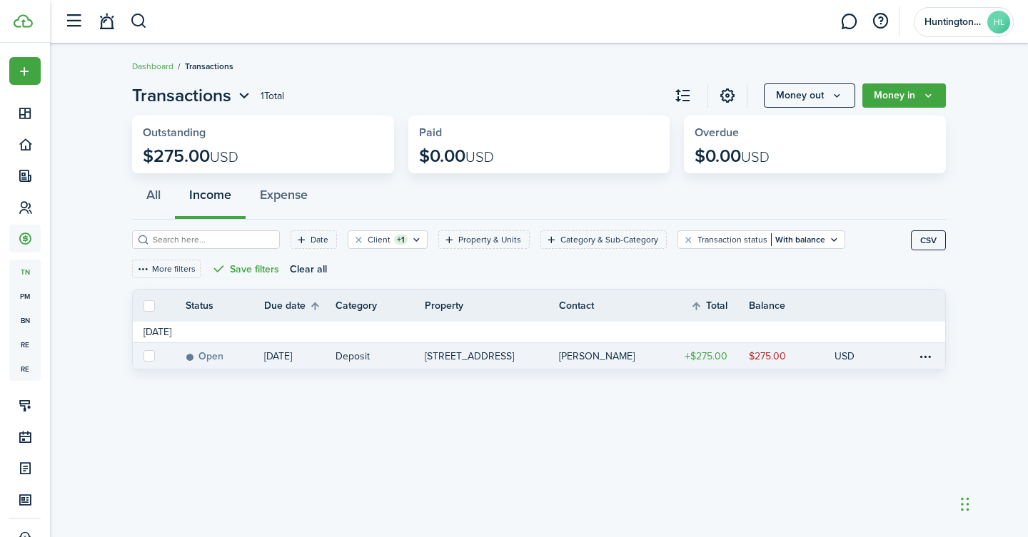
checkbox input "true"
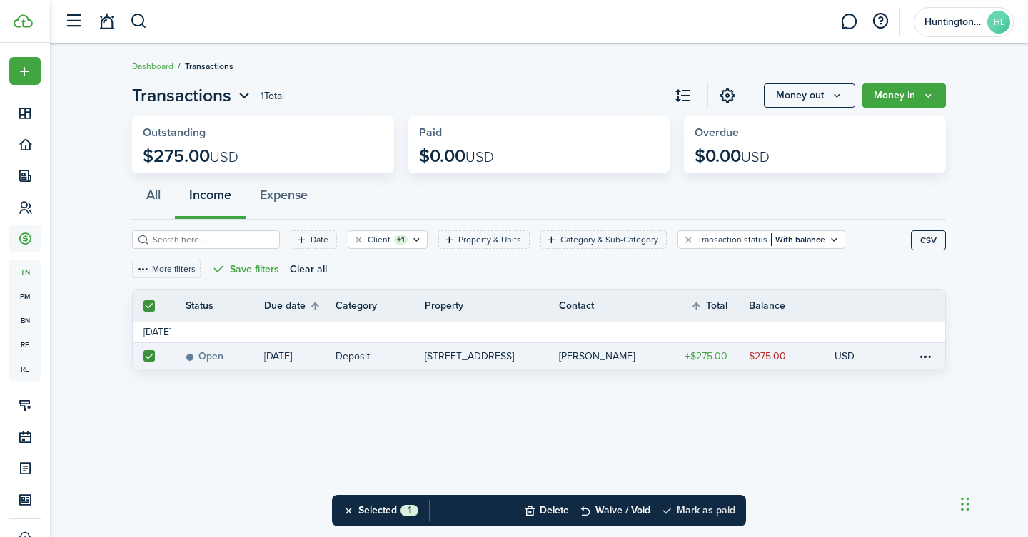
click at [698, 512] on button "Mark as paid" at bounding box center [698, 510] width 74 height 31
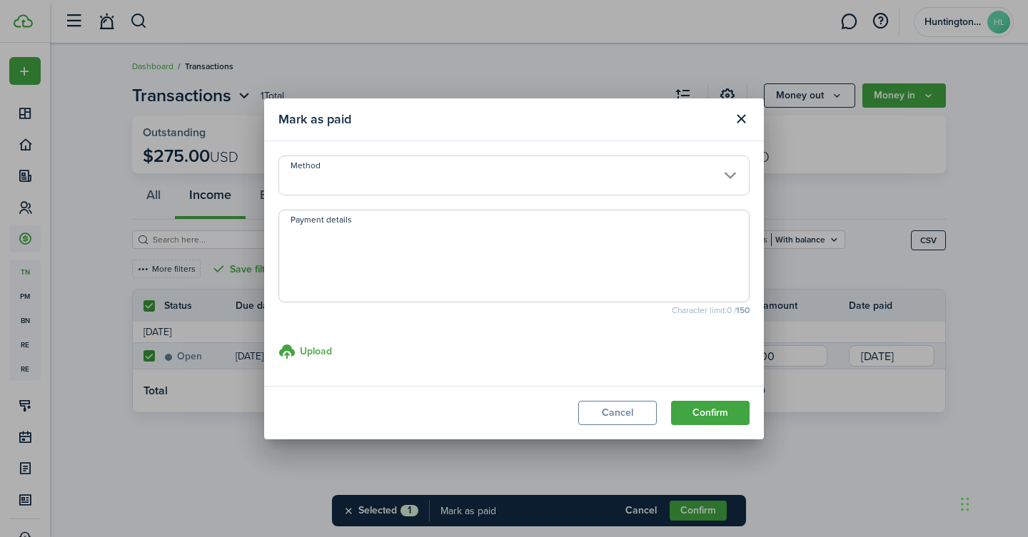
click at [726, 174] on input "Method" at bounding box center [513, 176] width 471 height 40
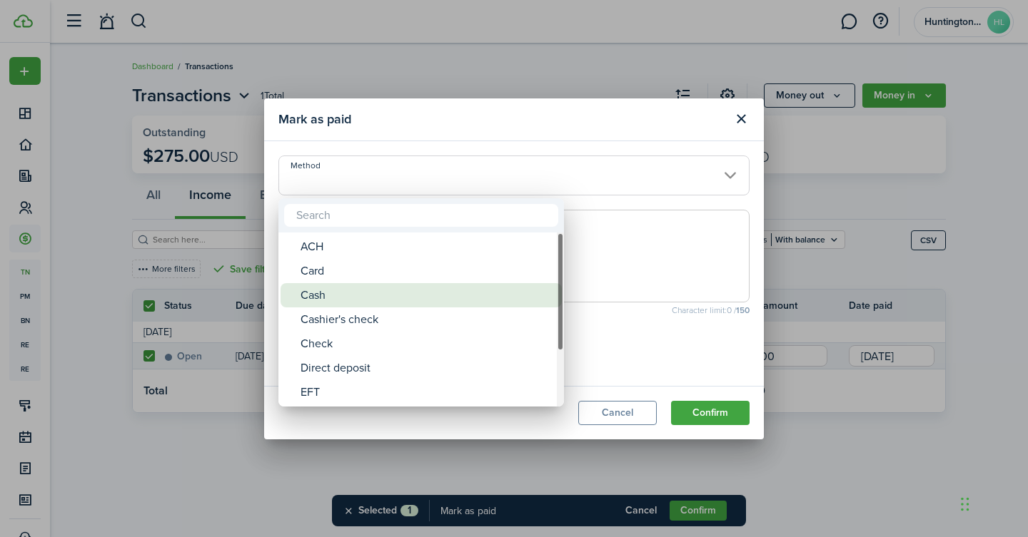
click at [397, 292] on div "Cash" at bounding box center [426, 295] width 253 height 24
type input "Cash"
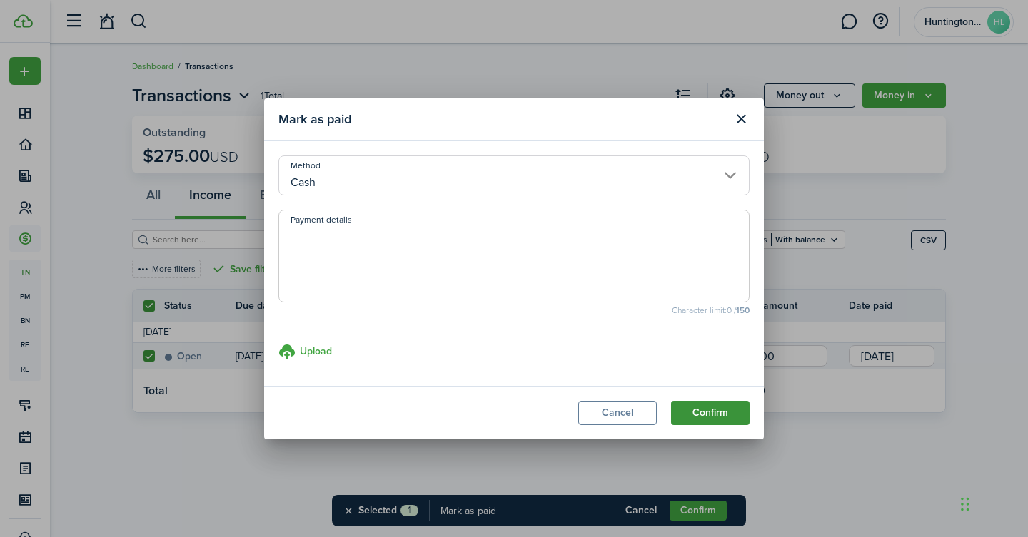
click at [709, 413] on button "Confirm" at bounding box center [710, 413] width 79 height 24
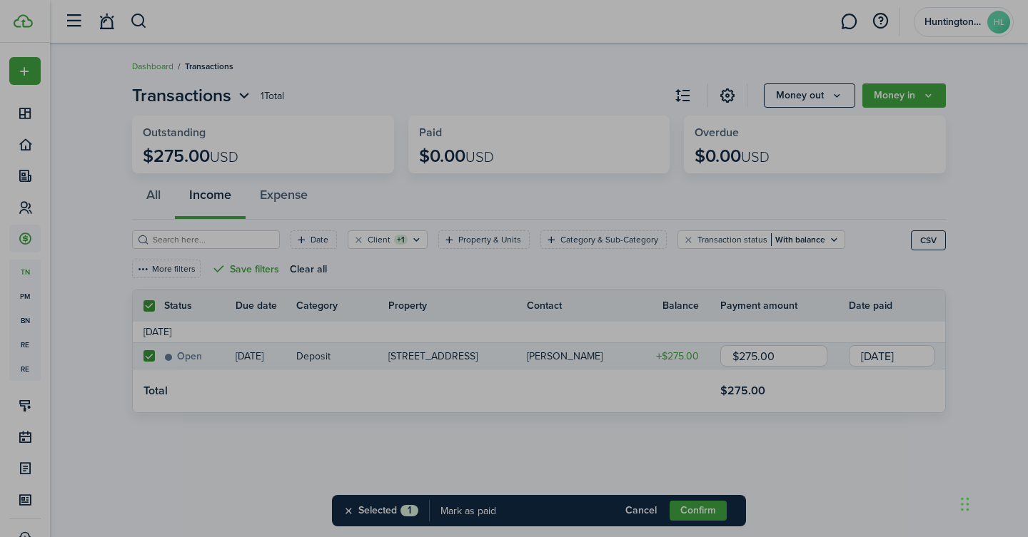
click at [709, 221] on button "Confirm" at bounding box center [710, 208] width 79 height 24
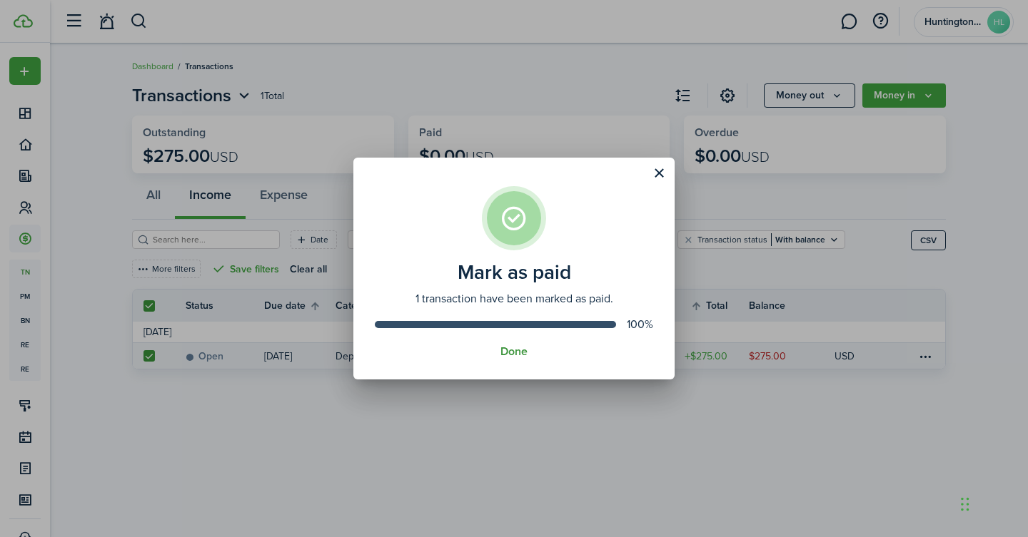
click at [517, 355] on button "Done" at bounding box center [513, 351] width 27 height 13
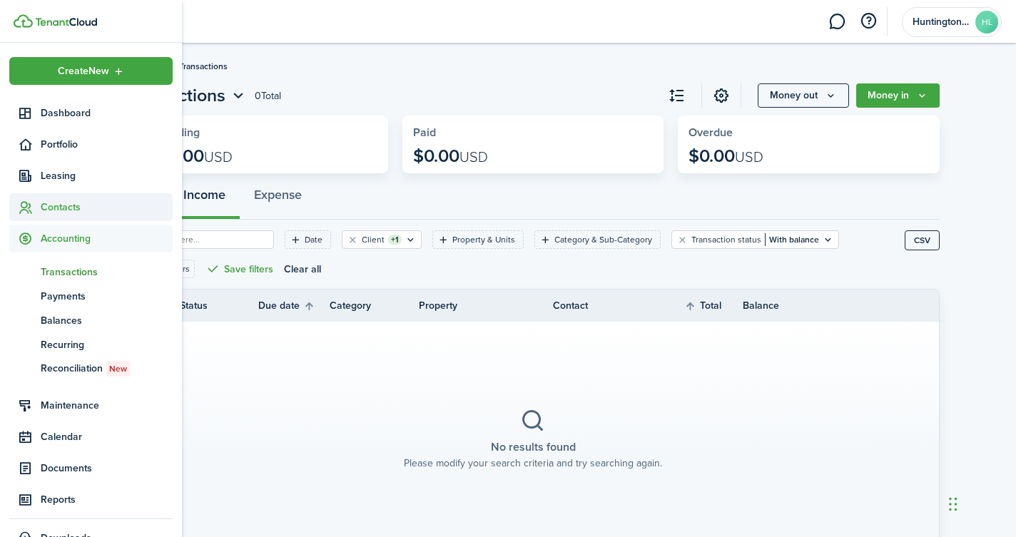
click at [56, 206] on span "Contacts" at bounding box center [107, 207] width 132 height 15
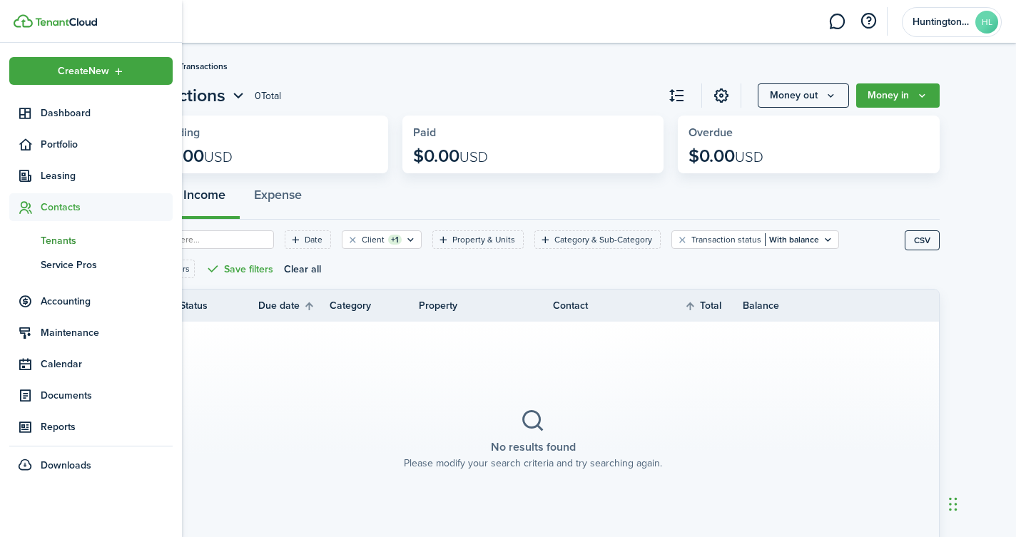
click at [63, 237] on span "Tenants" at bounding box center [107, 240] width 132 height 15
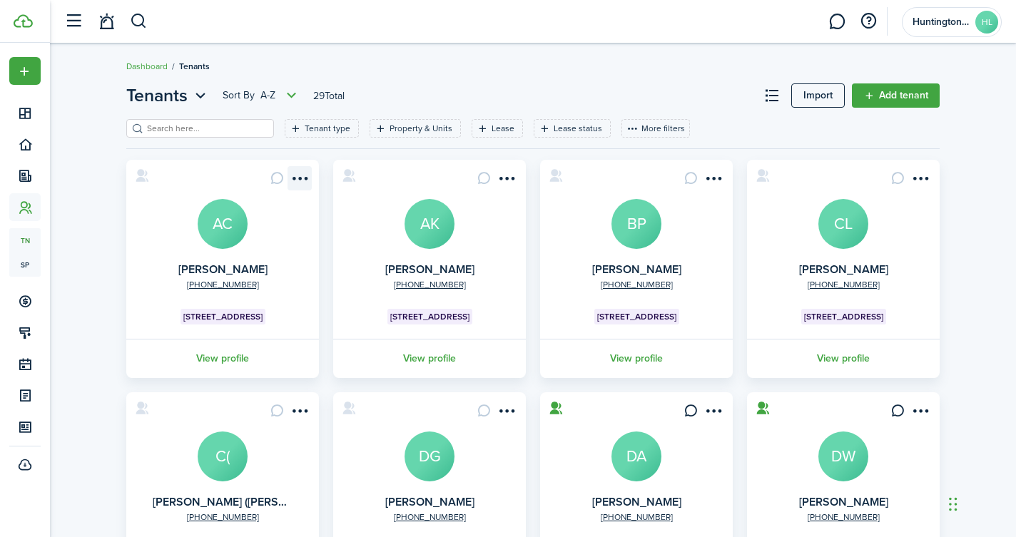
click at [300, 180] on menu-btn-icon "Open menu" at bounding box center [300, 178] width 24 height 24
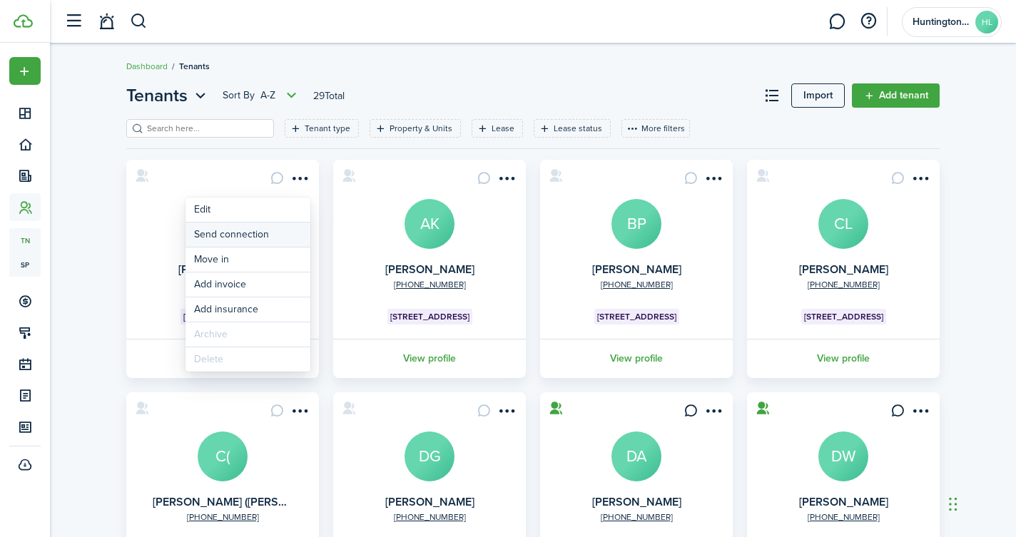
click at [242, 236] on button "Send connection" at bounding box center [248, 235] width 125 height 24
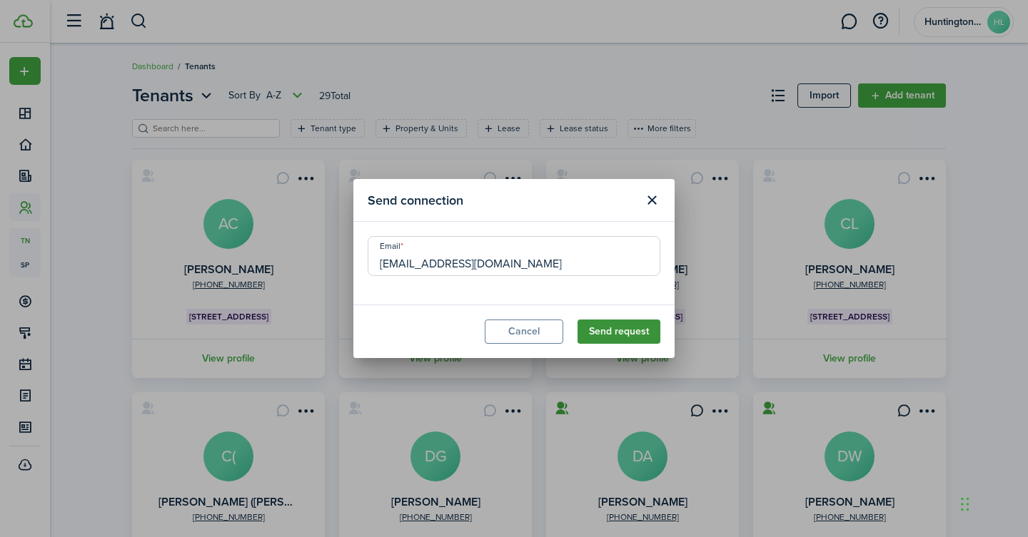
click at [630, 333] on button "Send request" at bounding box center [618, 332] width 83 height 24
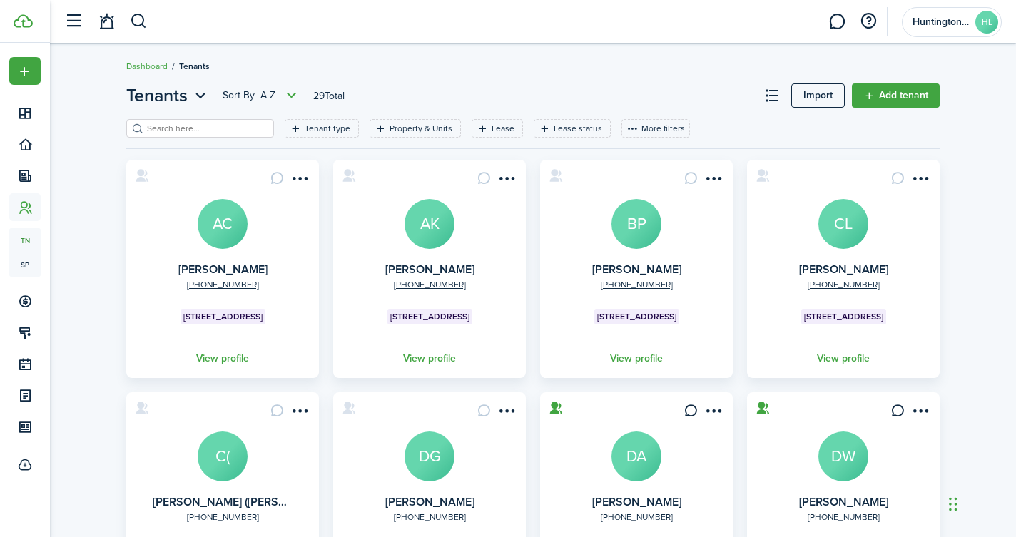
click at [223, 219] on avatar-text "AC" at bounding box center [223, 224] width 50 height 50
